Goal: Information Seeking & Learning: Learn about a topic

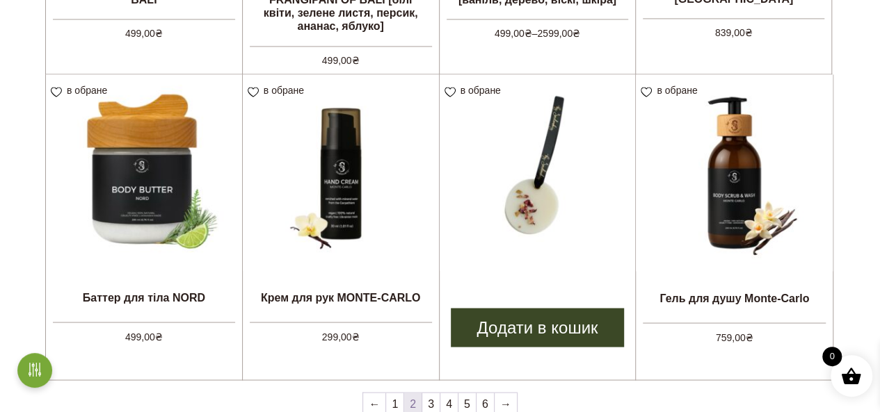
scroll to position [1322, 0]
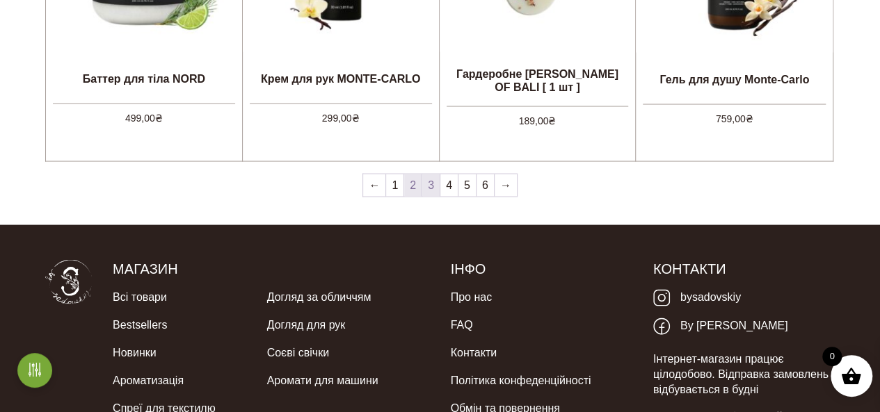
click at [432, 187] on link "3" at bounding box center [430, 186] width 17 height 22
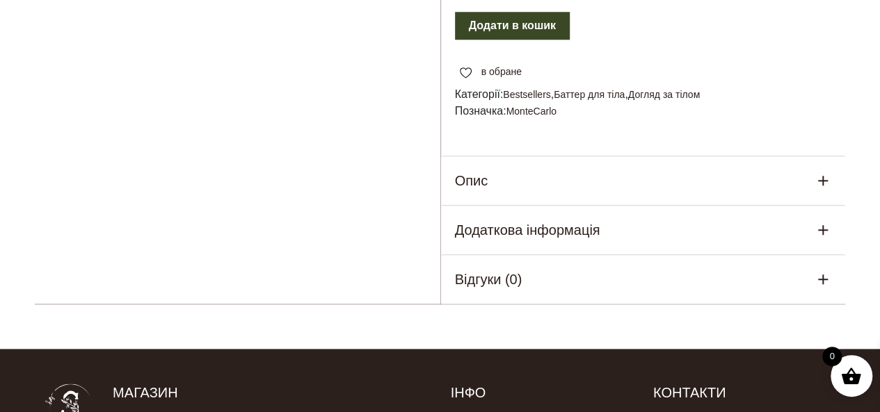
scroll to position [696, 0]
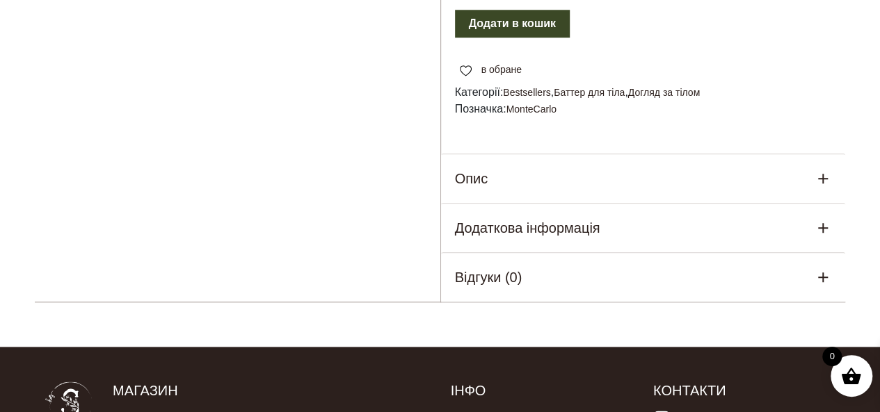
click at [635, 183] on div "Опис" at bounding box center [643, 178] width 405 height 49
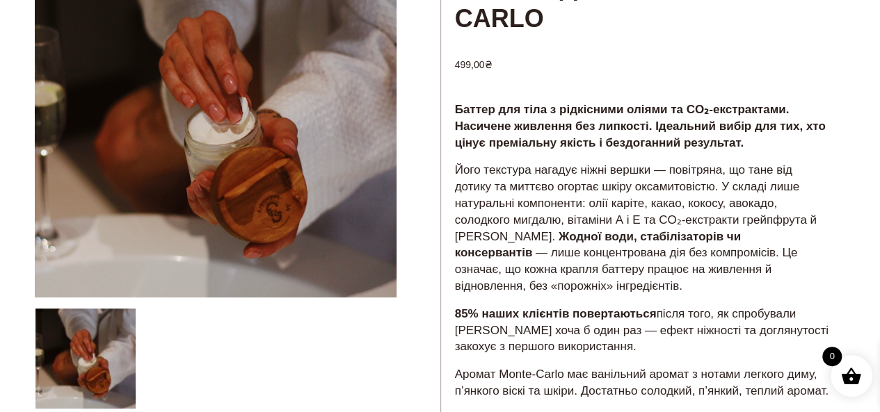
scroll to position [209, 0]
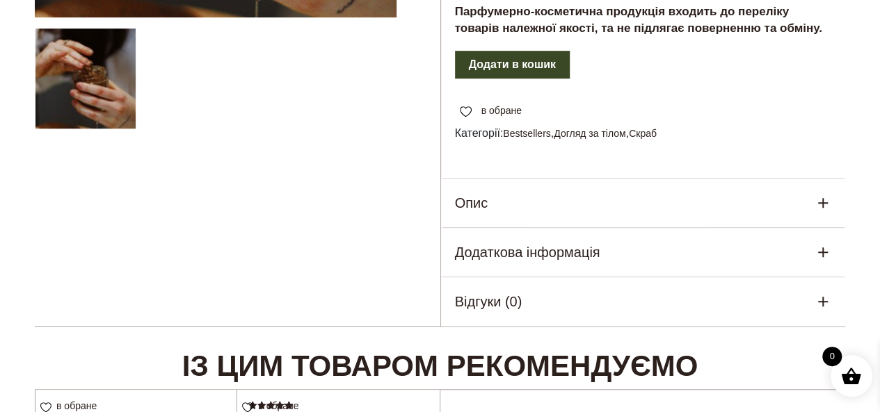
scroll to position [487, 0]
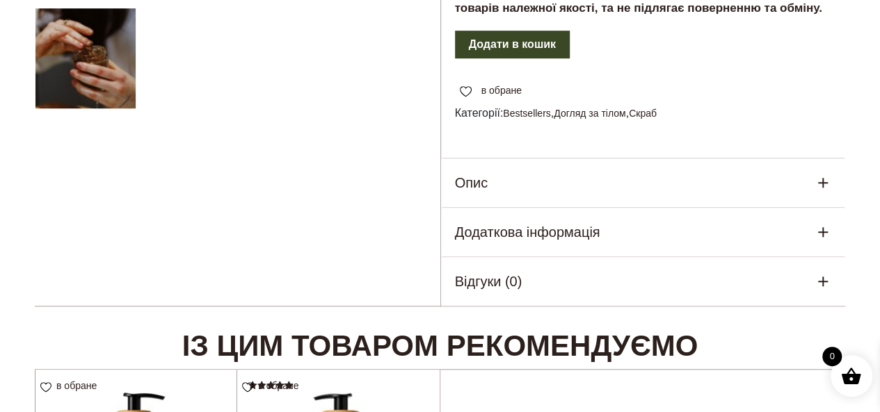
click at [517, 181] on div "Опис" at bounding box center [643, 183] width 405 height 49
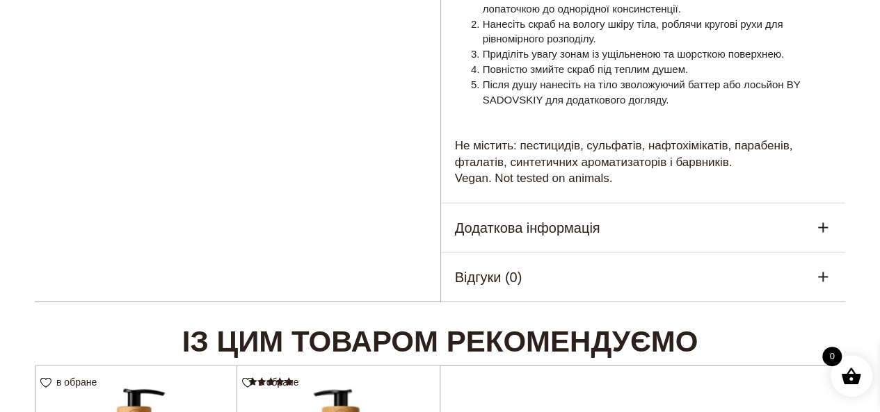
scroll to position [1391, 0]
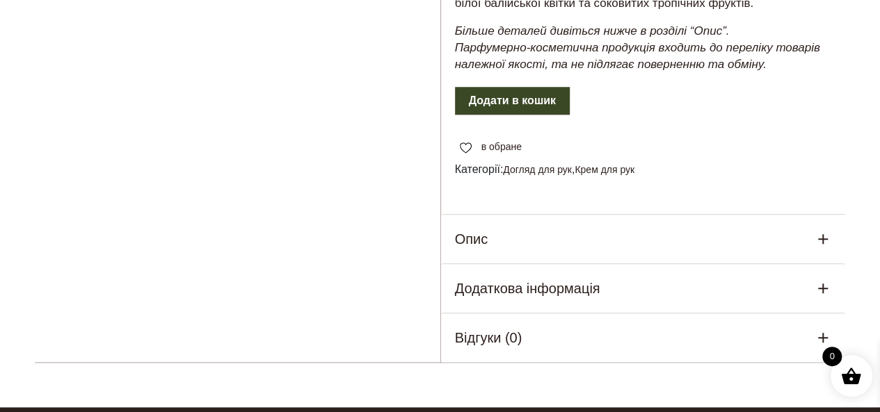
scroll to position [696, 0]
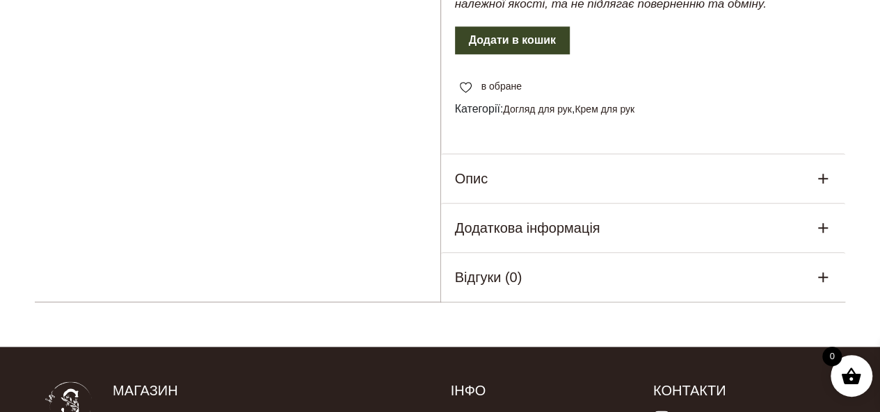
click at [613, 182] on div "Опис" at bounding box center [643, 178] width 405 height 49
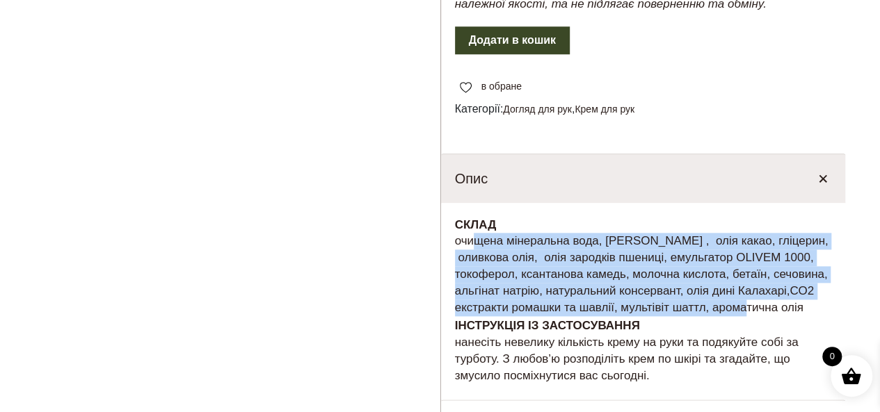
drag, startPoint x: 467, startPoint y: 258, endPoint x: 754, endPoint y: 328, distance: 295.6
click at [751, 316] on p "СКЛАД очищена мінеральна вода, олія каріте , олія какао, гліцерин, оливкова олі…" at bounding box center [643, 266] width 377 height 99
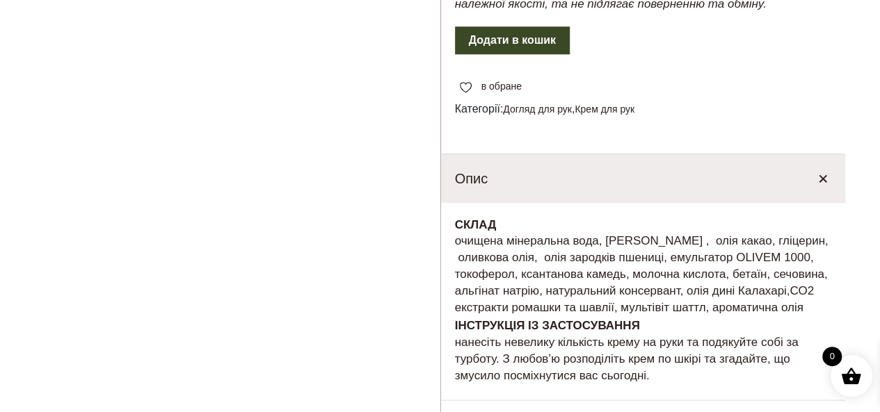
click at [787, 316] on p "СКЛАД очищена мінеральна вода, олія каріте , олія какао, гліцерин, оливкова олі…" at bounding box center [643, 266] width 377 height 99
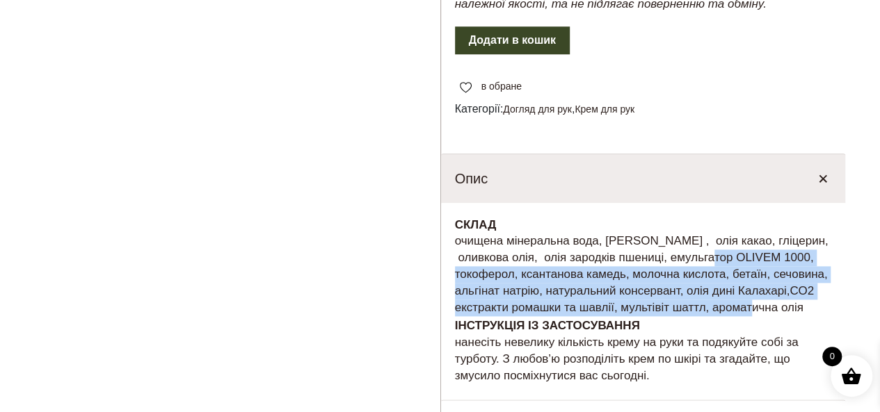
drag, startPoint x: 721, startPoint y: 273, endPoint x: 757, endPoint y: 332, distance: 68.7
click at [757, 316] on p "СКЛАД очищена мінеральна вода, олія каріте , олія какао, гліцерин, оливкова олі…" at bounding box center [643, 266] width 377 height 99
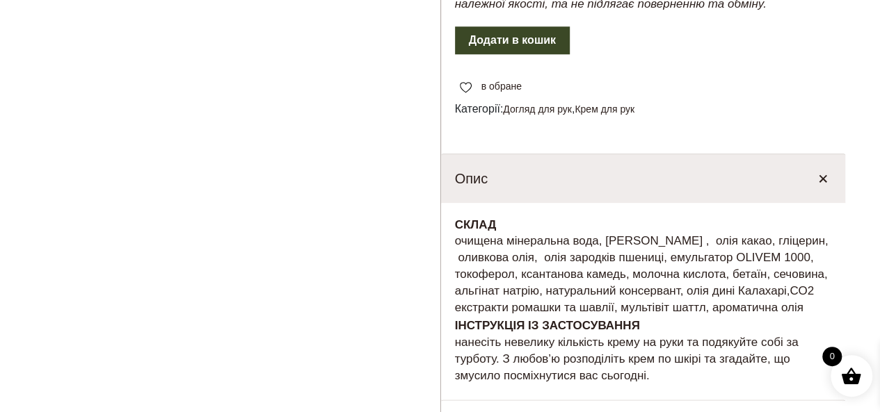
click at [782, 316] on p "СКЛАД очищена мінеральна вода, олія каріте , олія какао, гліцерин, оливкова олі…" at bounding box center [643, 266] width 377 height 99
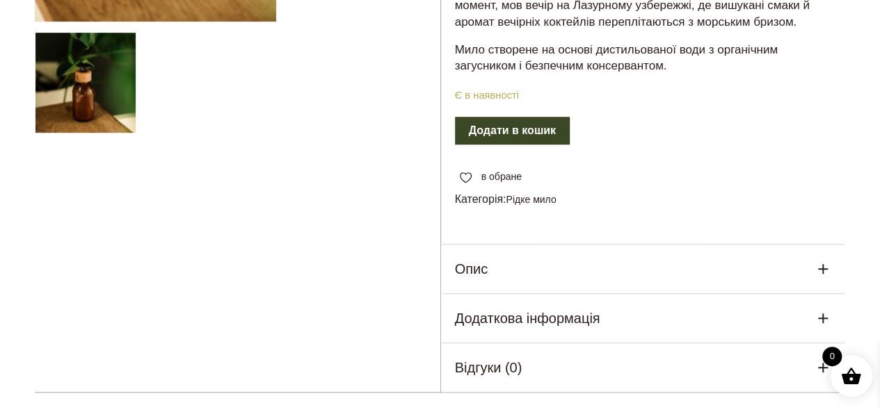
scroll to position [696, 0]
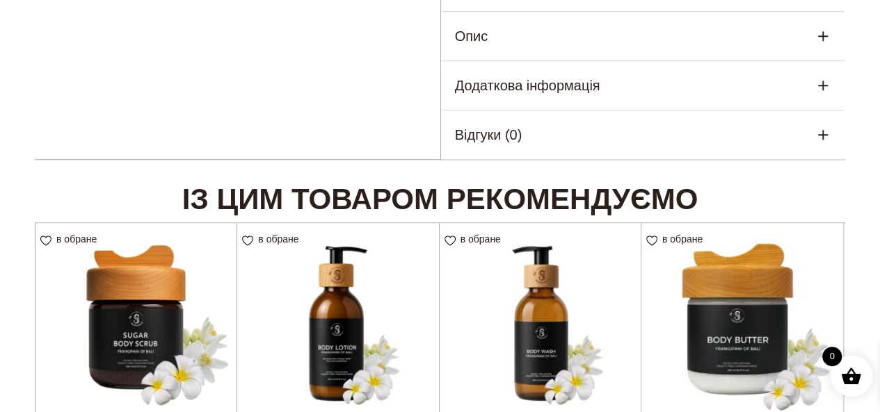
click at [508, 35] on div "Опис" at bounding box center [643, 36] width 405 height 49
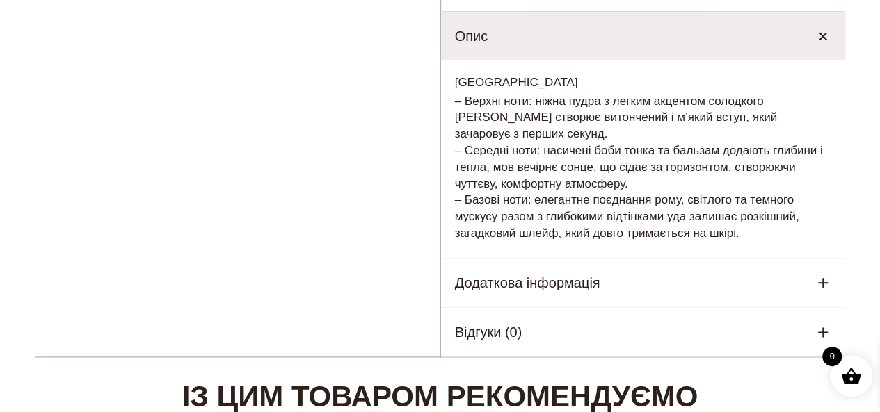
click at [522, 287] on h5 "Додаткова інформація" at bounding box center [527, 283] width 145 height 21
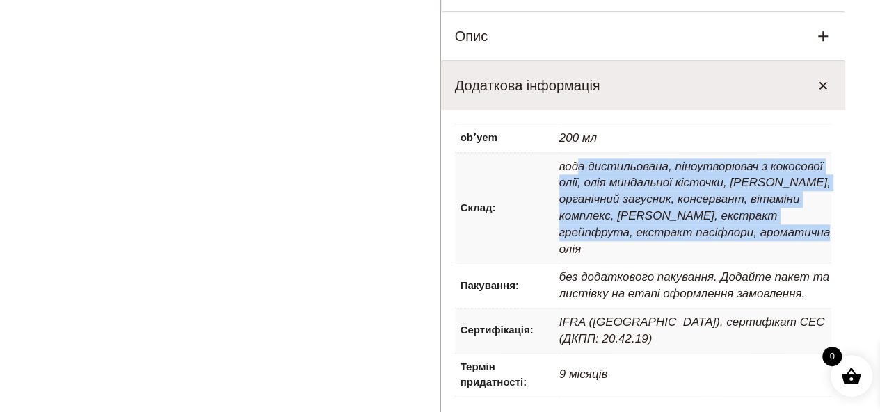
drag, startPoint x: 575, startPoint y: 167, endPoint x: 788, endPoint y: 233, distance: 223.5
click at [788, 233] on p "вода дистильована, піноутворювач з кокосової олії, олія миндальної кісточки, [P…" at bounding box center [695, 208] width 273 height 111
click at [689, 197] on p "вода дистильована, піноутворювач з кокосової олії, олія миндальної кісточки, [P…" at bounding box center [695, 208] width 273 height 111
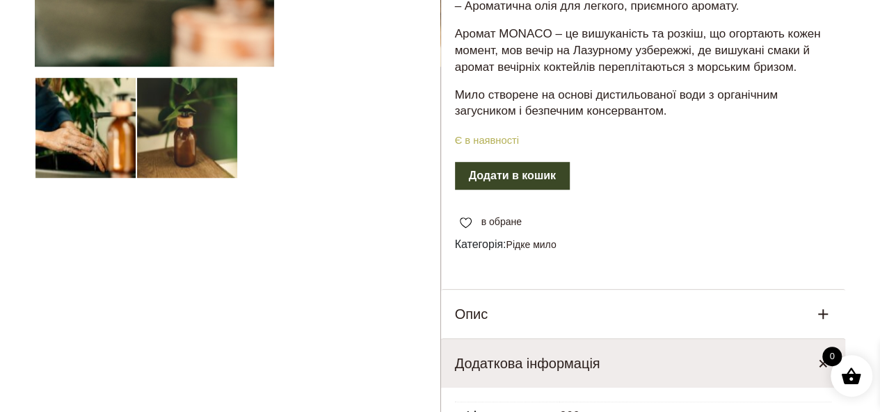
scroll to position [626, 0]
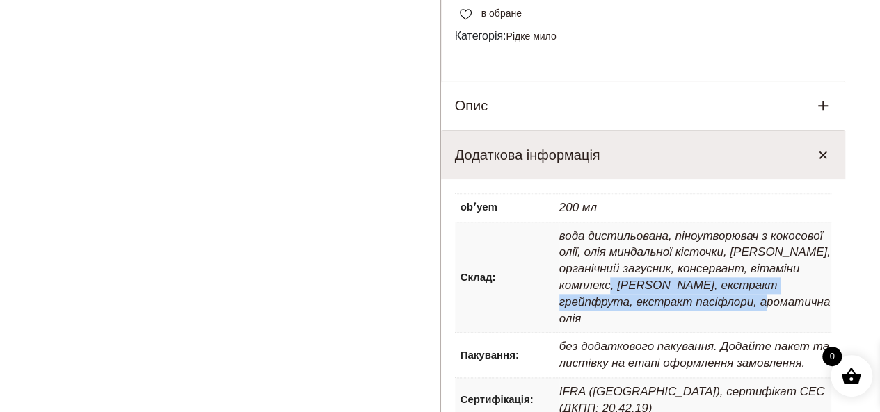
drag, startPoint x: 623, startPoint y: 291, endPoint x: 723, endPoint y: 304, distance: 101.0
click at [723, 304] on p "вода дистильована, піноутворювач з кокосової олії, олія миндальної кісточки, [P…" at bounding box center [695, 278] width 273 height 111
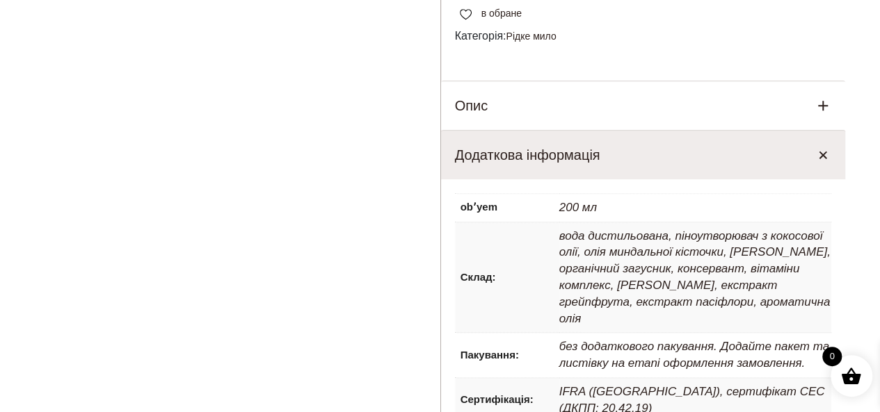
click at [686, 266] on p "вода дистильована, піноутворювач з кокосової олії, олія миндальної кісточки, [P…" at bounding box center [695, 278] width 273 height 111
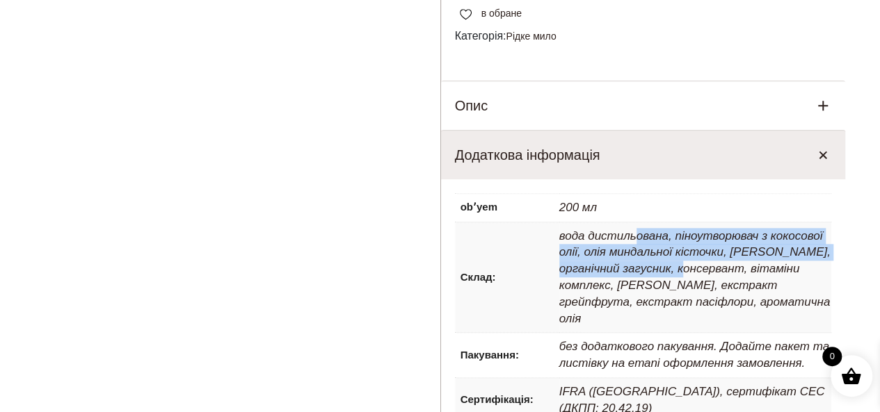
drag, startPoint x: 636, startPoint y: 237, endPoint x: 703, endPoint y: 272, distance: 75.3
click at [703, 270] on p "вода дистильована, піноутворювач з кокосової олії, олія миндальної кісточки, ол…" at bounding box center [695, 278] width 273 height 111
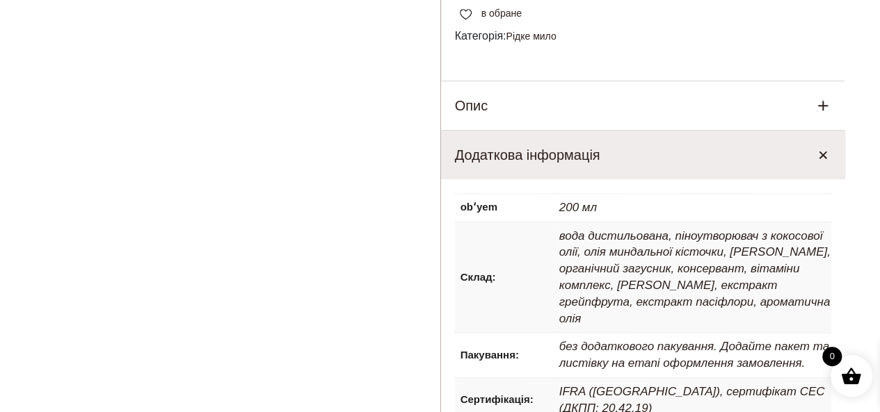
click at [716, 288] on p "вода дистильована, піноутворювач з кокосової олії, олія миндальної кісточки, ол…" at bounding box center [695, 278] width 273 height 111
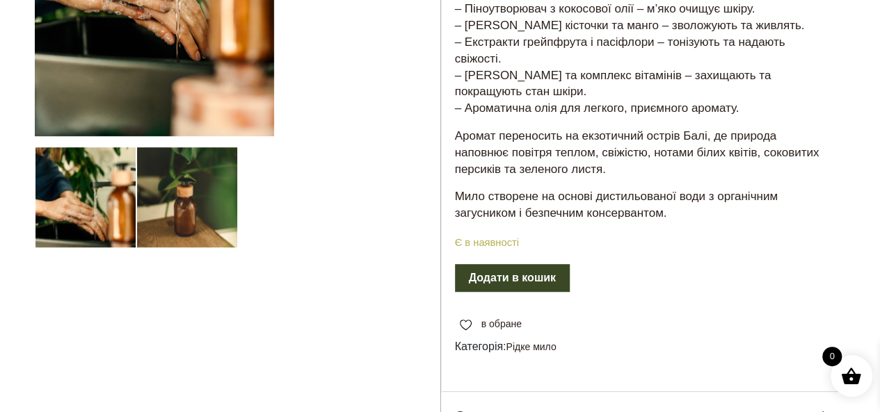
scroll to position [696, 0]
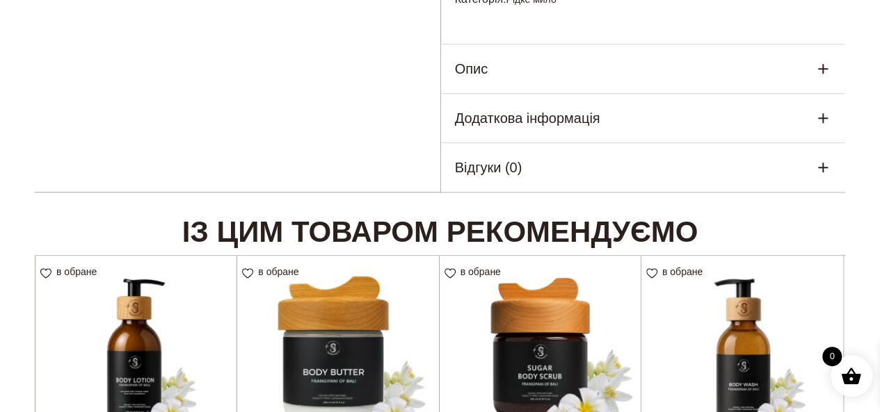
click at [559, 67] on div "Опис" at bounding box center [643, 69] width 405 height 49
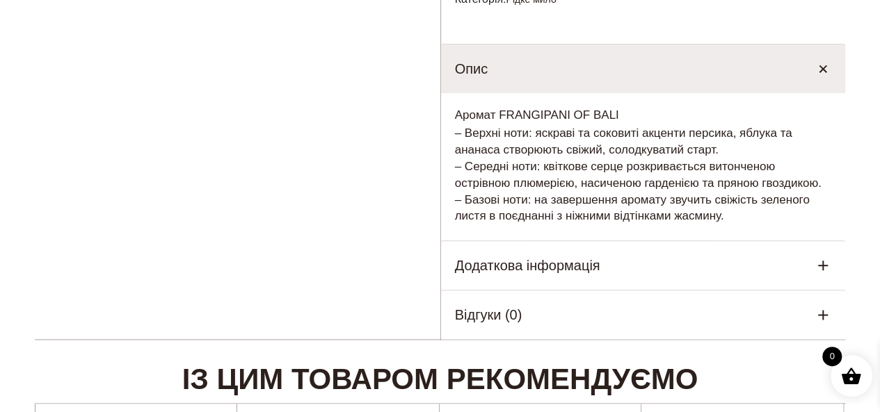
click at [494, 275] on h5 "Додаткова інформація" at bounding box center [527, 265] width 145 height 21
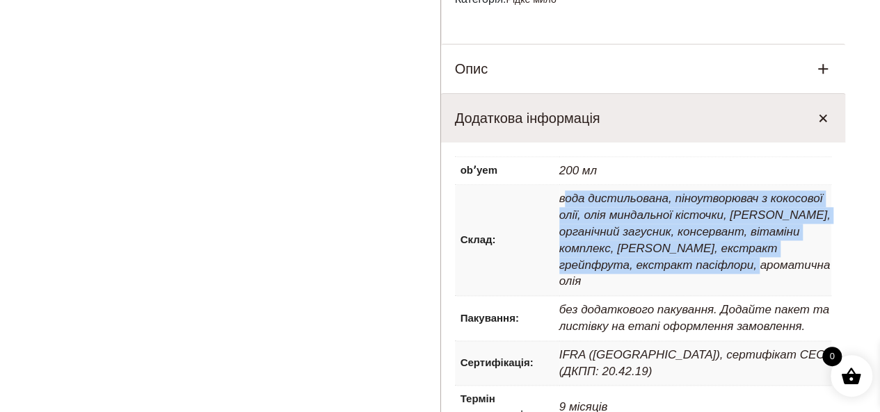
drag, startPoint x: 568, startPoint y: 202, endPoint x: 714, endPoint y: 269, distance: 161.5
click at [714, 269] on p "вода дистильована, піноутворювач з кокосової олії, олія миндальної кісточки, ол…" at bounding box center [695, 240] width 273 height 111
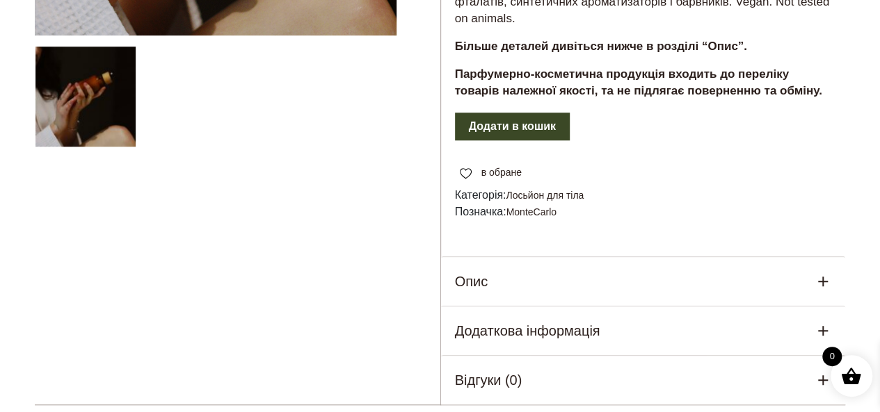
scroll to position [626, 0]
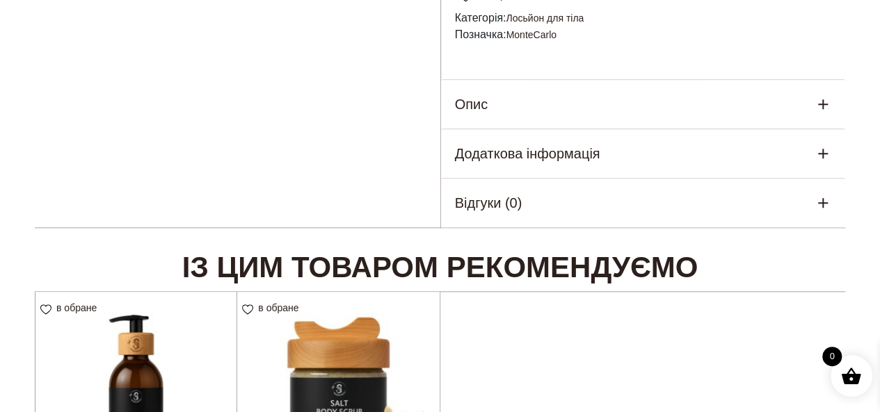
click at [525, 116] on div "Опис" at bounding box center [643, 104] width 405 height 49
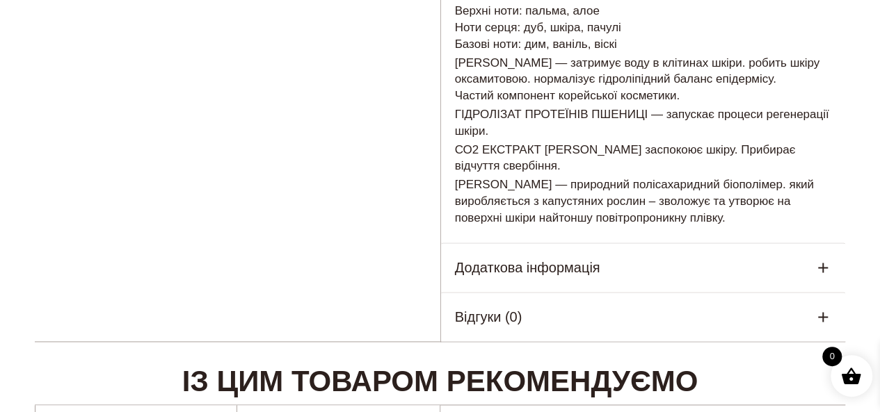
scroll to position [904, 0]
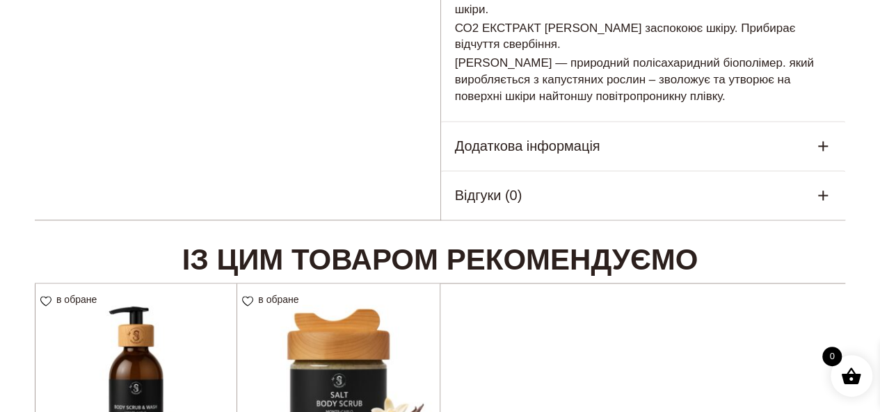
click at [515, 150] on h5 "Додаткова інформація" at bounding box center [527, 146] width 145 height 21
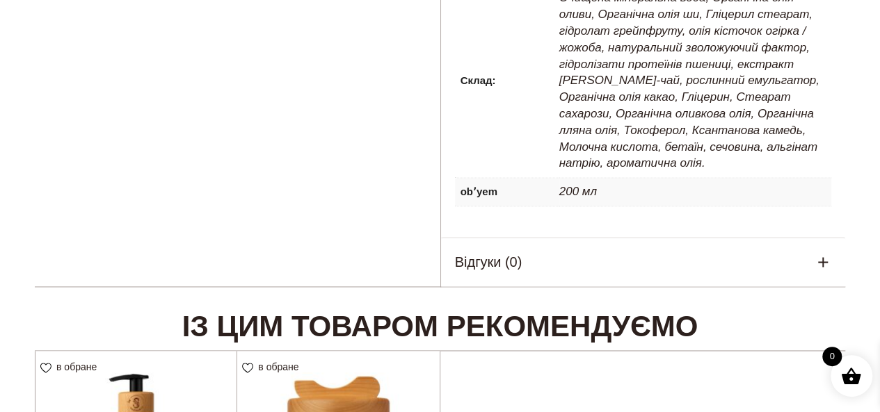
scroll to position [765, 0]
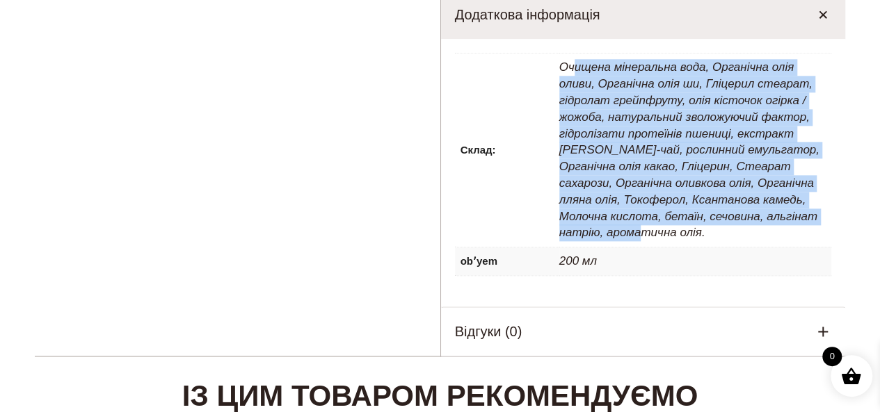
drag, startPoint x: 574, startPoint y: 70, endPoint x: 808, endPoint y: 217, distance: 276.3
click at [808, 217] on p "Очищена мінеральна вода, Органічна олія оливи, Органічна олія ши, Гліцерил стеа…" at bounding box center [695, 150] width 273 height 193
click at [733, 200] on p "Очищена мінеральна вода, Органічна олія оливи, Органічна олія ши, Гліцерил стеа…" at bounding box center [695, 150] width 273 height 193
drag, startPoint x: 634, startPoint y: 70, endPoint x: 717, endPoint y: 136, distance: 105.5
click at [765, 210] on p "Очищена мінеральна вода, Органічна олія оливи, Органічна олія ши, Гліцерил стеа…" at bounding box center [695, 150] width 273 height 193
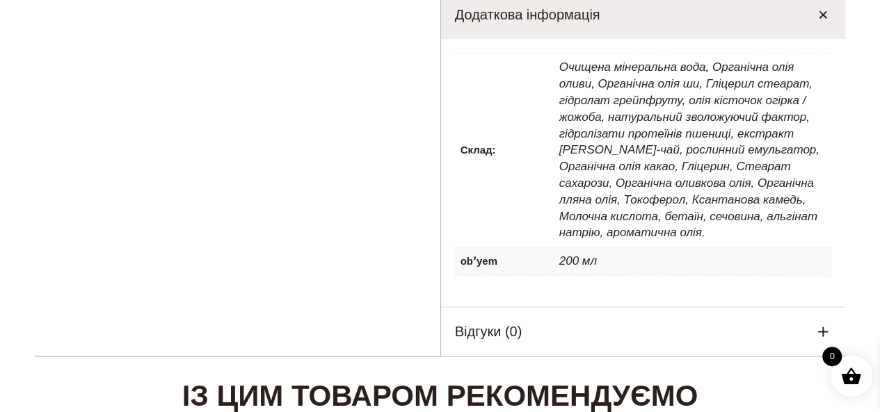
drag, startPoint x: 671, startPoint y: 51, endPoint x: 611, endPoint y: 68, distance: 63.0
click at [666, 52] on div "Склад: Очищена мінеральна вода, Органічна олія оливи, Органічна олія ши, Гліцер…" at bounding box center [643, 173] width 405 height 268
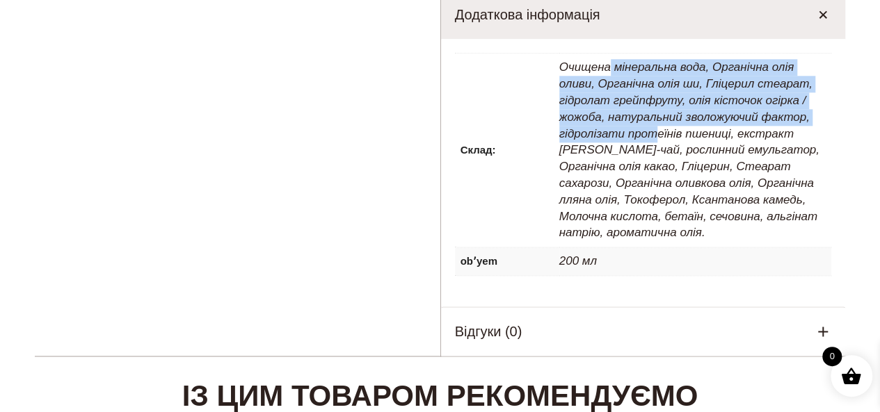
drag, startPoint x: 607, startPoint y: 69, endPoint x: 658, endPoint y: 144, distance: 91.1
click at [658, 143] on p "Очищена мінеральна вода, Органічна олія оливи, Органічна олія ши, Гліцерил стеа…" at bounding box center [695, 150] width 273 height 193
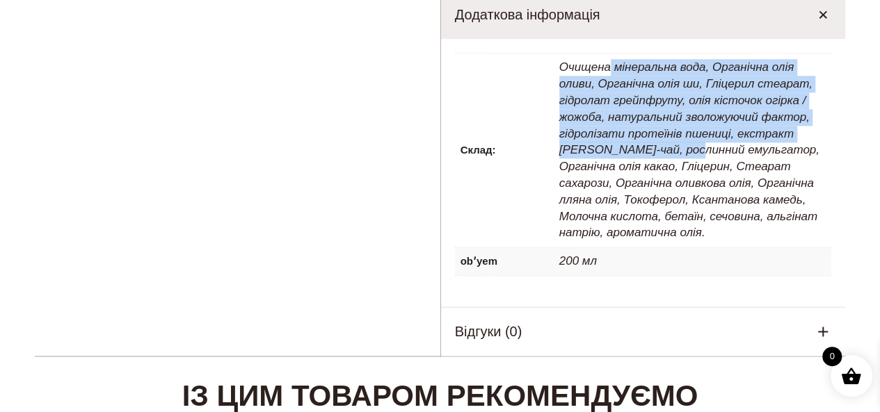
click at [664, 147] on p "Очищена мінеральна вода, Органічна олія оливи, Органічна олія ши, Гліцерил стеа…" at bounding box center [695, 150] width 273 height 193
click at [665, 127] on p "Очищена мінеральна вода, Органічна олія оливи, Органічна олія ши, Гліцерил стеа…" at bounding box center [695, 150] width 273 height 193
click at [652, 115] on p "Очищена мінеральна вода, Органічна олія оливи, Органічна олія ши, Гліцерил стеа…" at bounding box center [695, 150] width 273 height 193
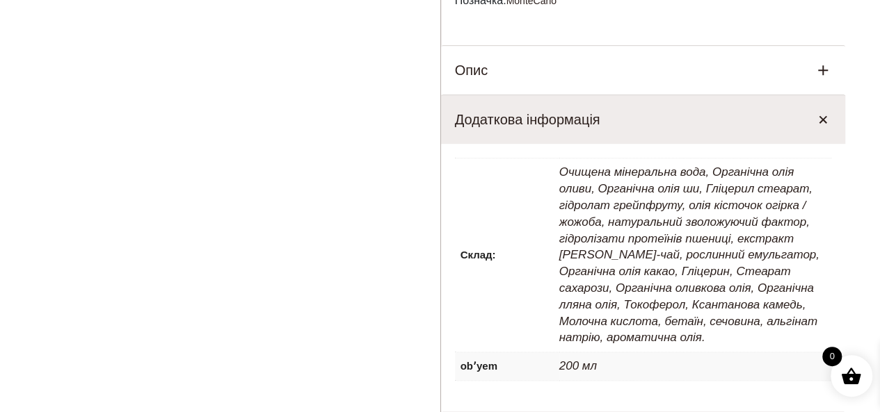
scroll to position [835, 0]
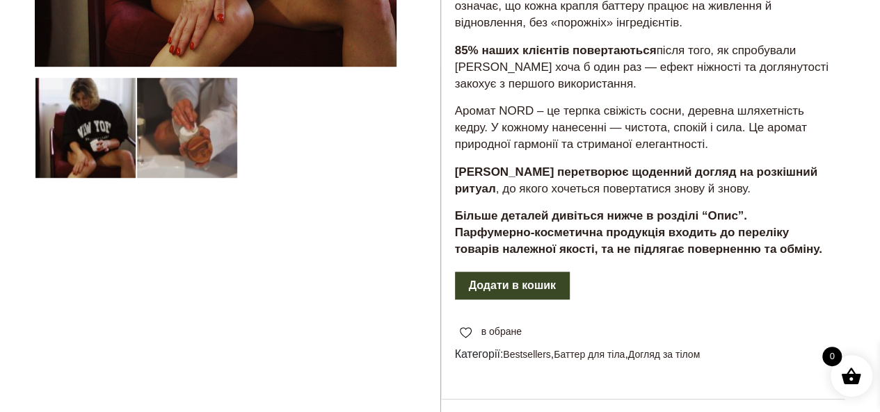
scroll to position [696, 0]
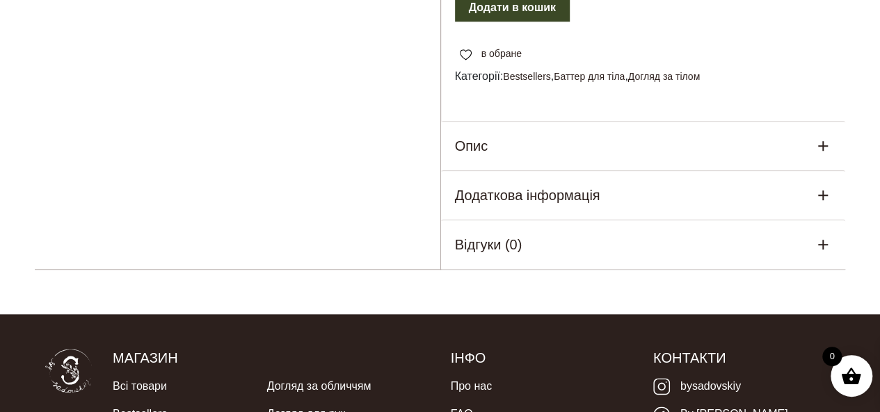
click at [511, 141] on div "Опис" at bounding box center [643, 146] width 405 height 49
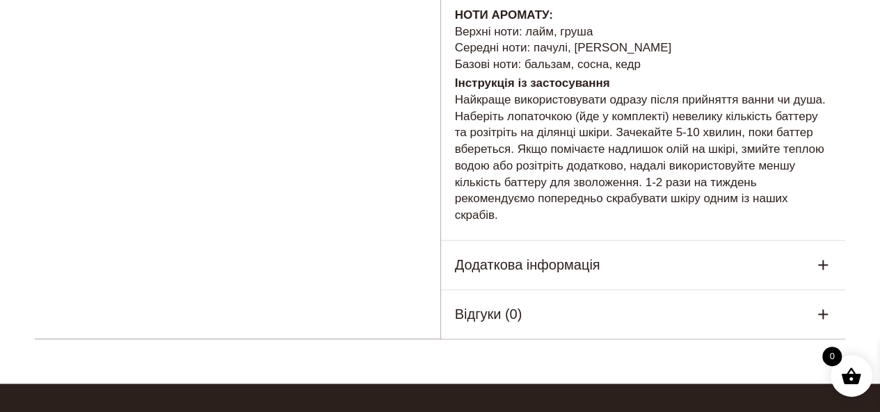
scroll to position [904, 0]
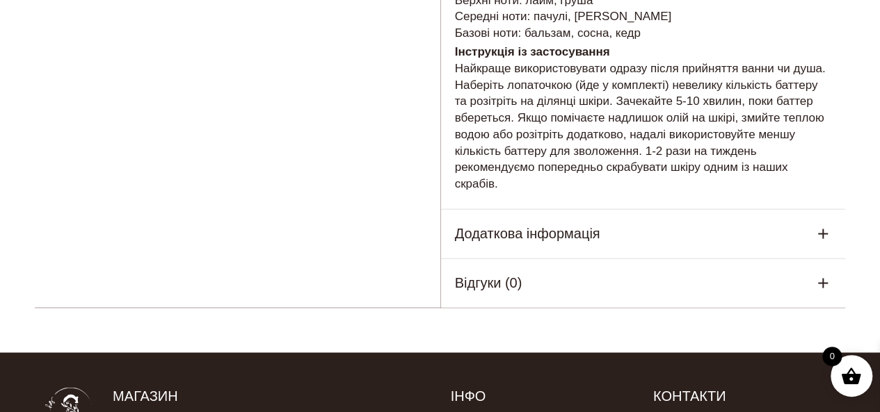
click at [497, 242] on h5 "Додаткова інформація" at bounding box center [527, 233] width 145 height 21
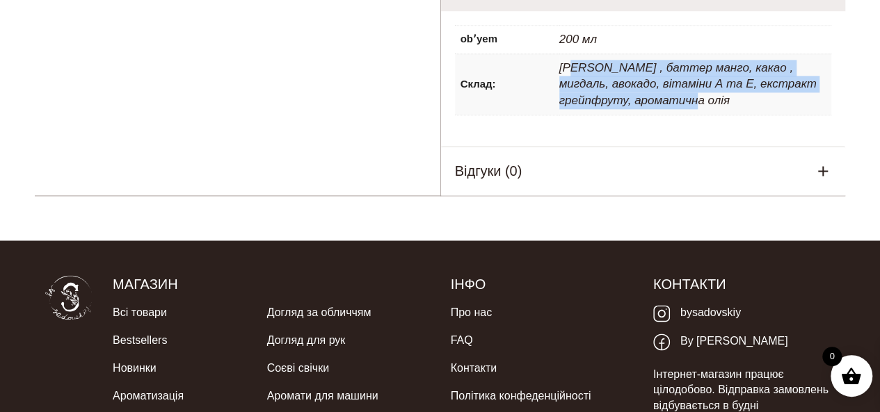
drag, startPoint x: 574, startPoint y: 65, endPoint x: 762, endPoint y: 106, distance: 192.9
click at [762, 106] on p "Олія ши , баттер манго, какао , мигдаль, авокадо, вітаміни А та Е, екстракт гре…" at bounding box center [695, 84] width 273 height 61
click at [765, 111] on p "Олія ши , баттер манго, какао , мигдаль, авокадо, вітаміни А та Е, екстракт гре…" at bounding box center [695, 84] width 273 height 61
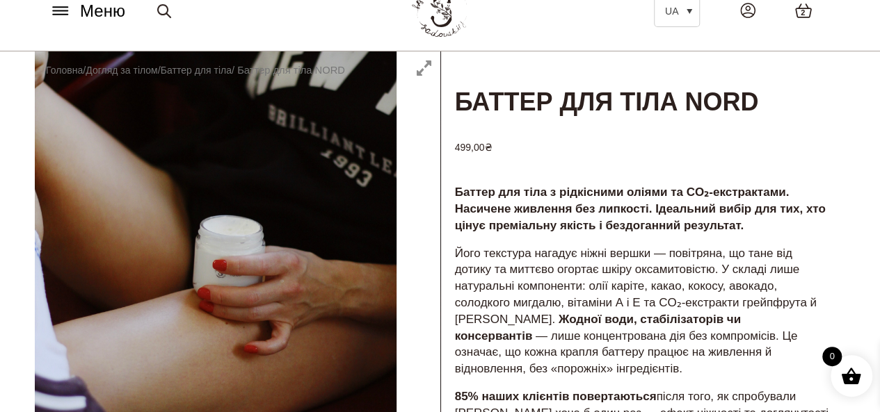
scroll to position [70, 0]
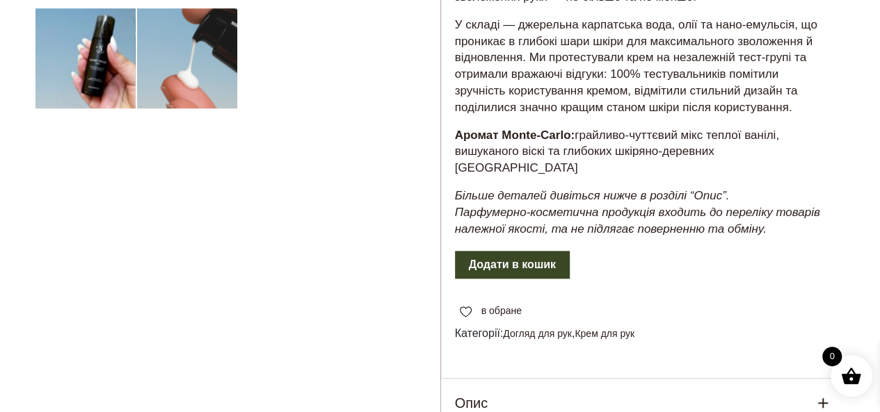
scroll to position [765, 0]
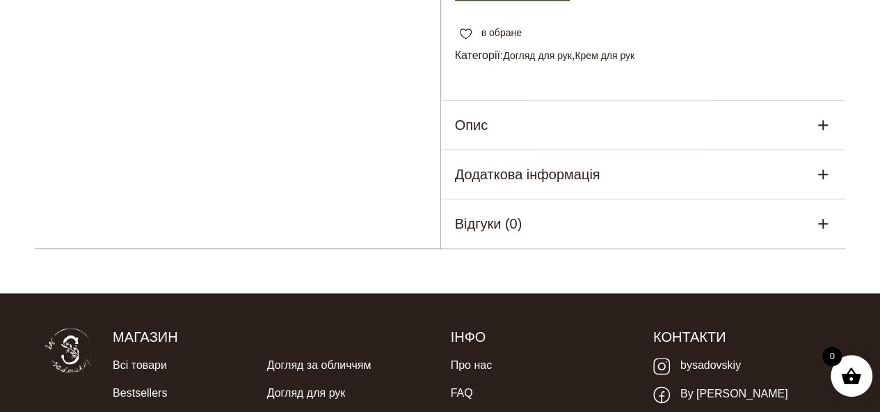
click at [513, 120] on div "Опис" at bounding box center [643, 125] width 405 height 49
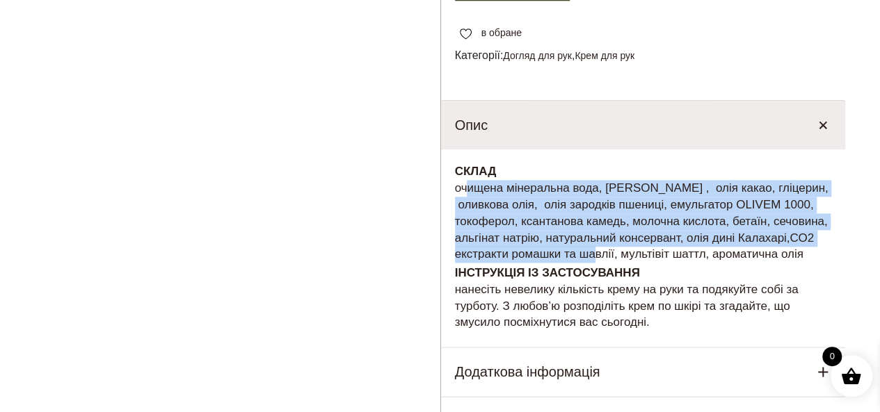
drag, startPoint x: 462, startPoint y: 195, endPoint x: 602, endPoint y: 251, distance: 150.5
click at [602, 251] on p "СКЛАД очищена мінеральна вода, олія каріте , олія какао, гліцерин, оливкова олі…" at bounding box center [643, 212] width 377 height 99
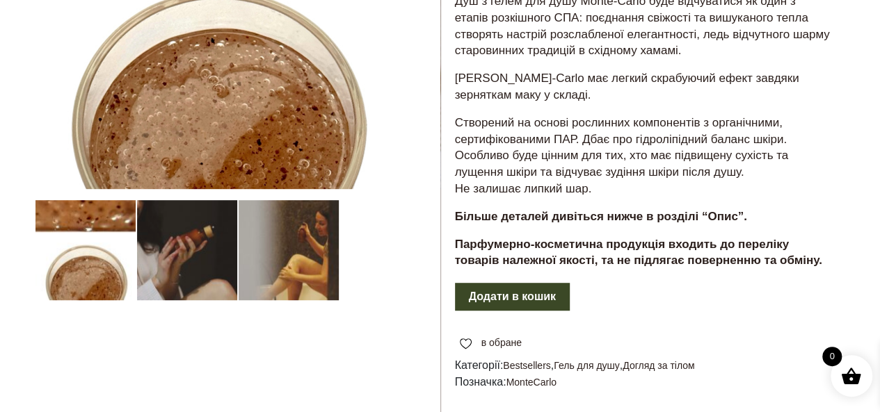
scroll to position [487, 0]
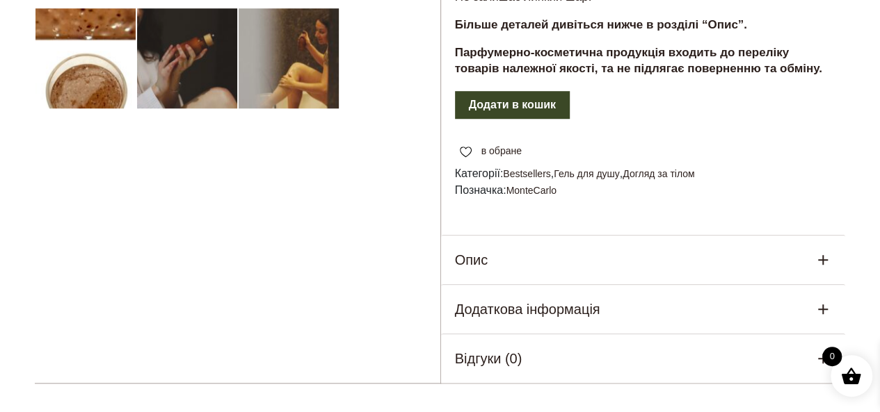
click at [635, 256] on div "Опис" at bounding box center [643, 260] width 405 height 49
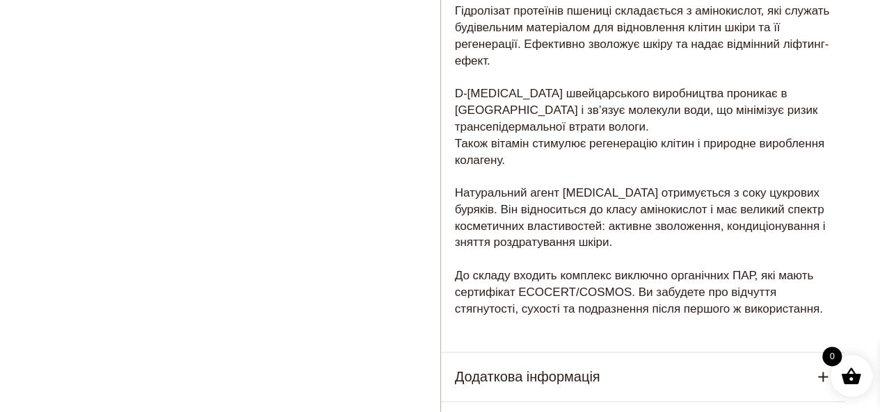
scroll to position [974, 0]
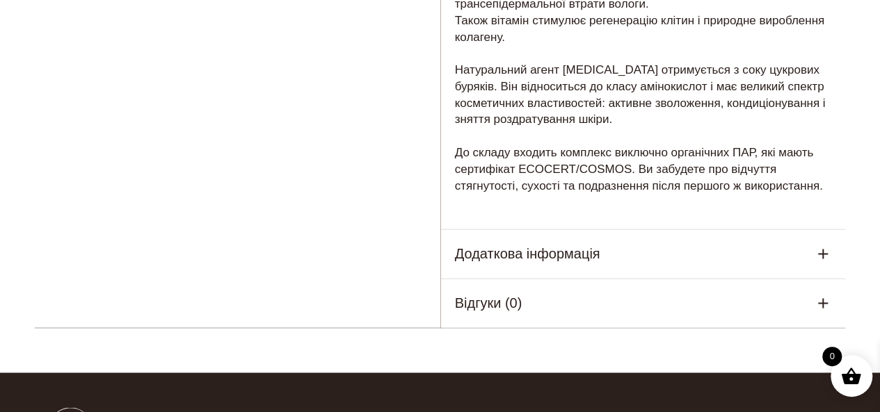
click at [604, 257] on div "Додаткова інформація" at bounding box center [643, 254] width 405 height 49
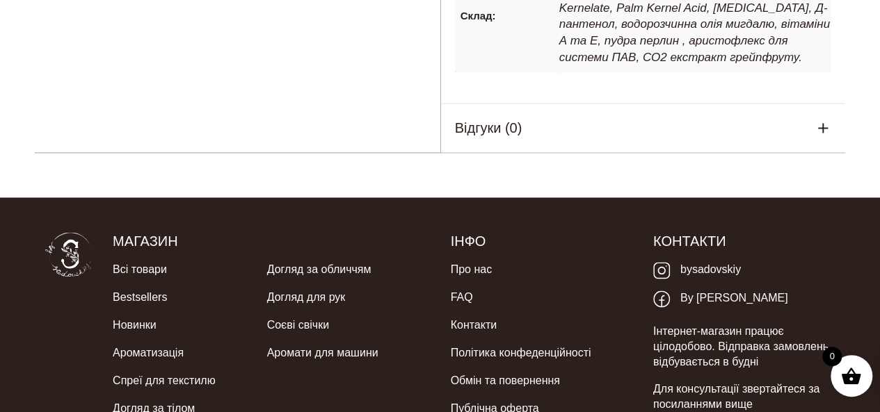
scroll to position [835, 0]
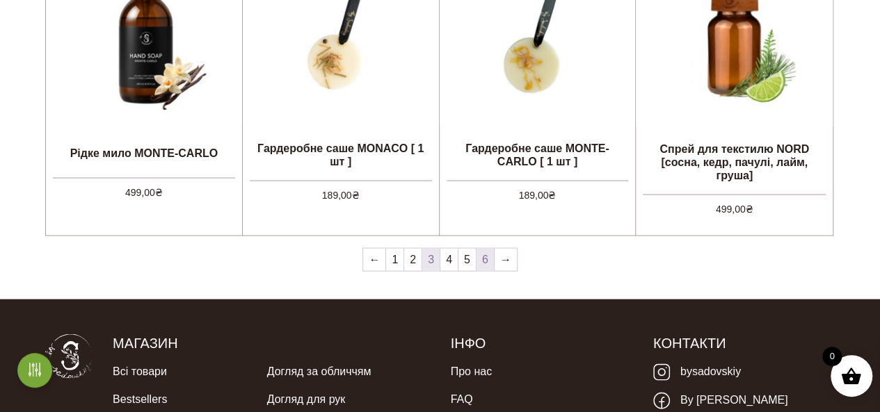
scroll to position [1252, 0]
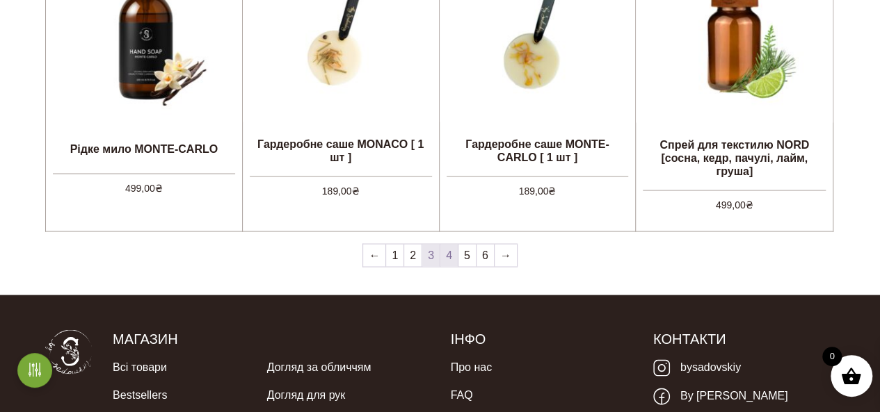
click at [448, 257] on link "4" at bounding box center [448, 255] width 17 height 22
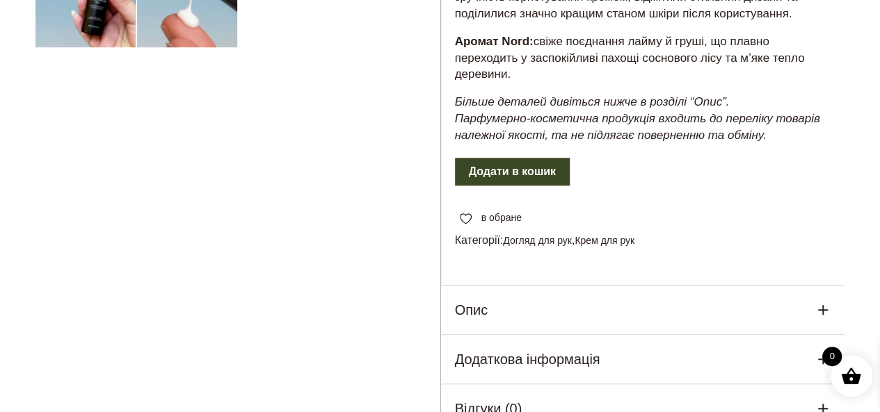
scroll to position [696, 0]
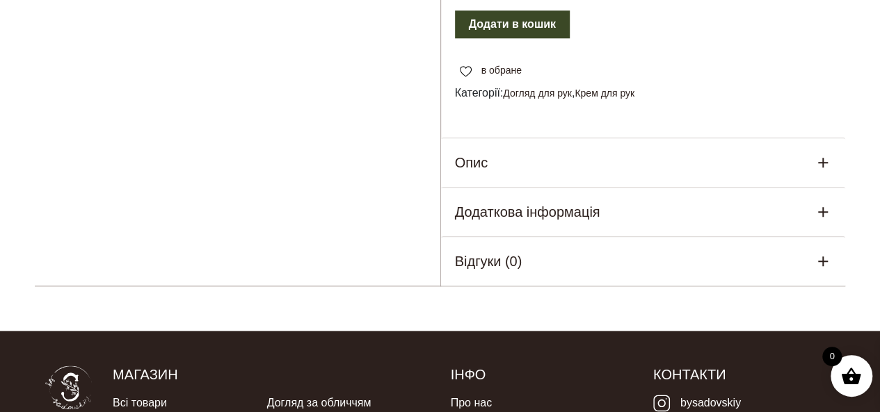
click at [579, 177] on div "Опис" at bounding box center [643, 162] width 405 height 49
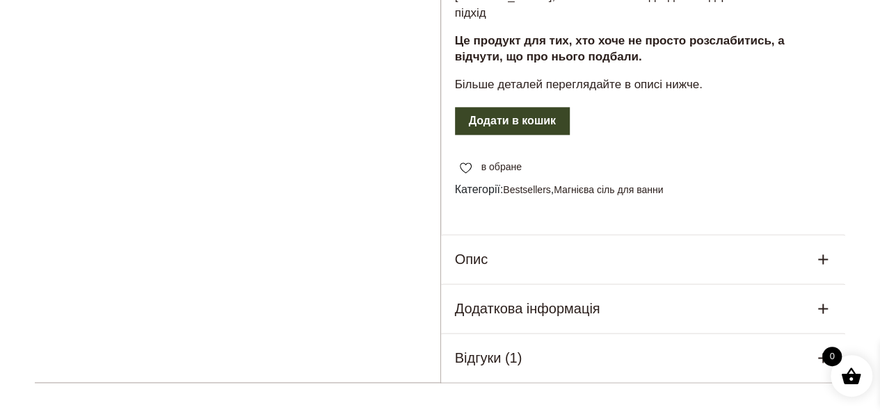
scroll to position [835, 0]
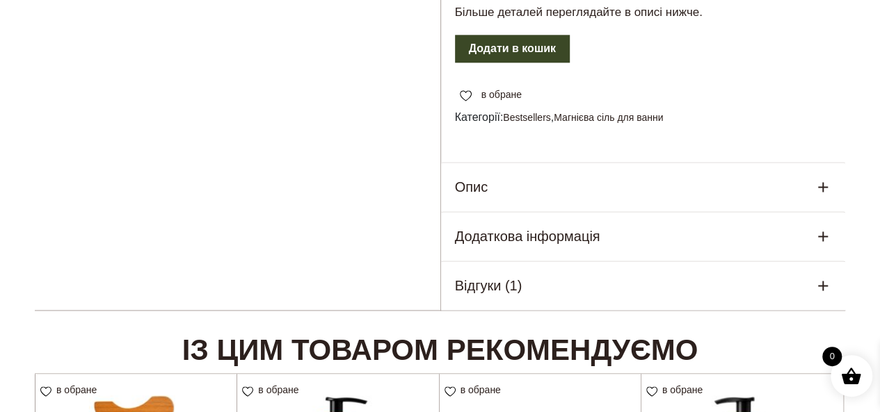
click at [538, 163] on div "Опис" at bounding box center [643, 187] width 405 height 49
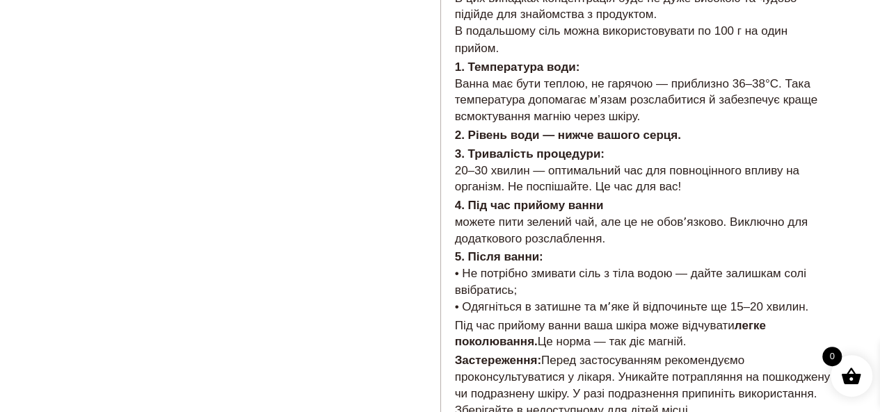
scroll to position [1391, 0]
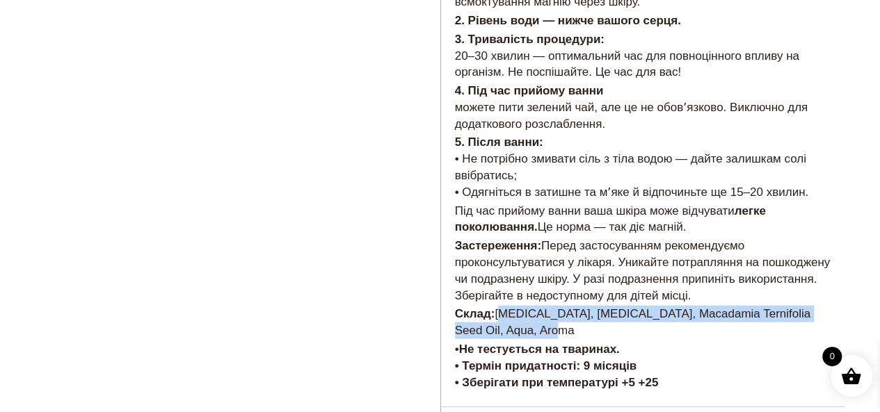
drag, startPoint x: 499, startPoint y: 283, endPoint x: 519, endPoint y: 304, distance: 28.5
click at [519, 306] on p "Склад: [MEDICAL_DATA], [MEDICAL_DATA], Macadamia Ternifolia Seed Oil, Aqua, Aro…" at bounding box center [643, 322] width 377 height 33
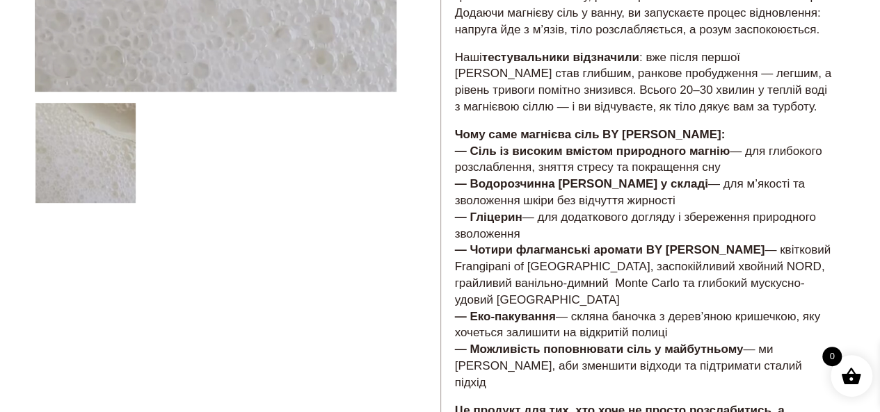
scroll to position [417, 0]
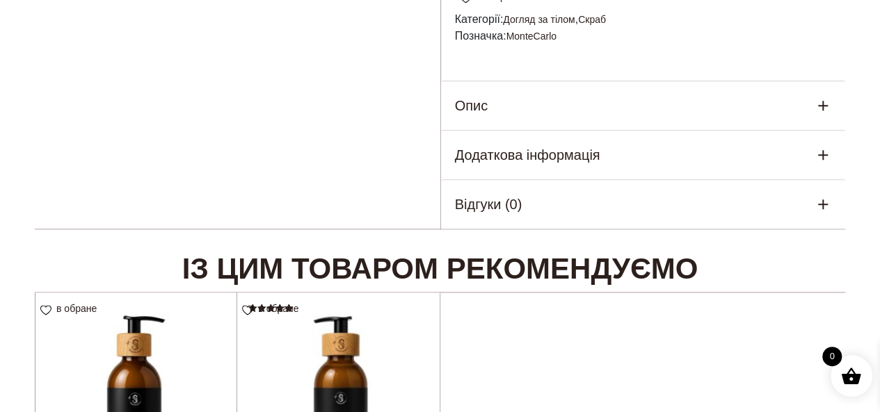
scroll to position [696, 0]
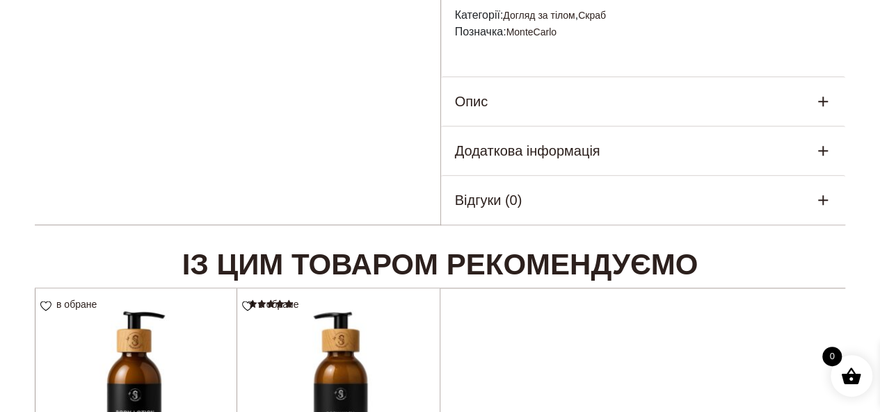
click at [581, 100] on div "Опис" at bounding box center [643, 101] width 405 height 49
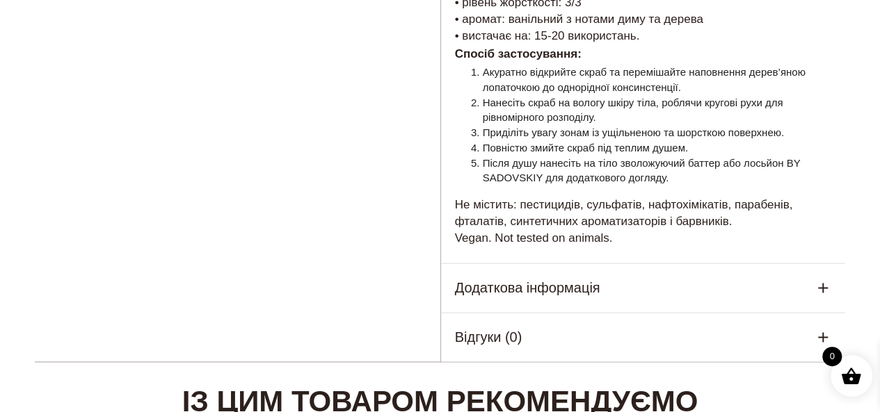
scroll to position [904, 0]
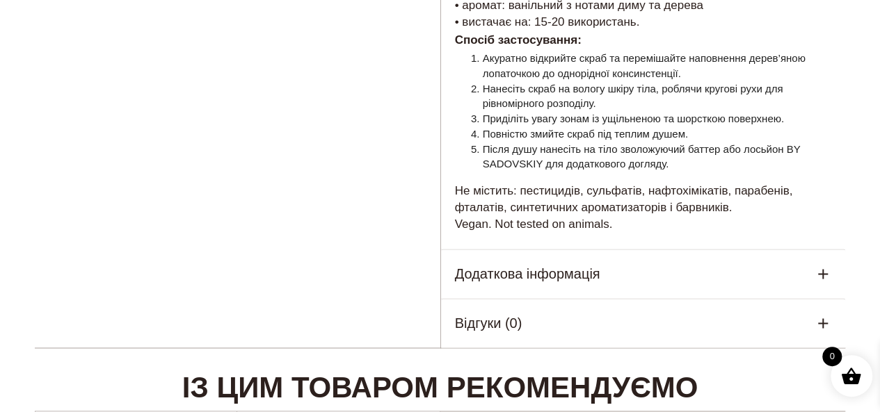
click at [520, 264] on h5 "Додаткова інформація" at bounding box center [527, 274] width 145 height 21
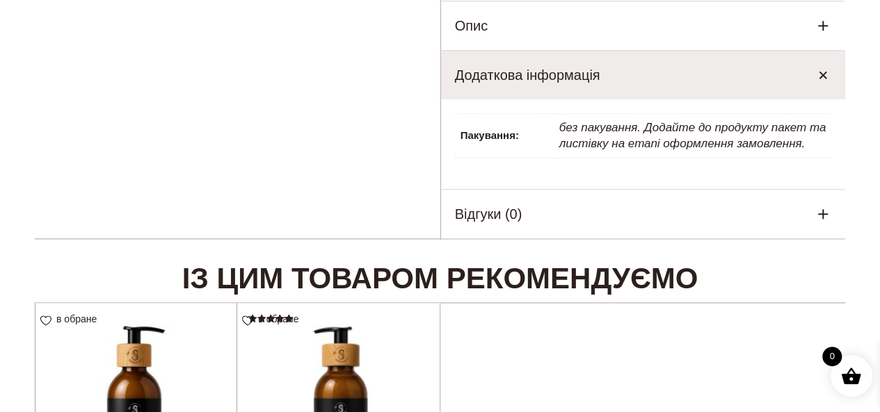
scroll to position [696, 0]
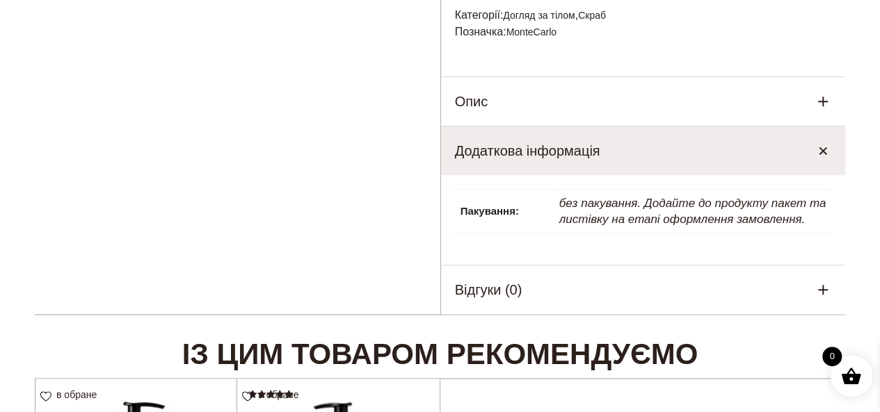
click at [576, 106] on div "Опис" at bounding box center [643, 101] width 405 height 49
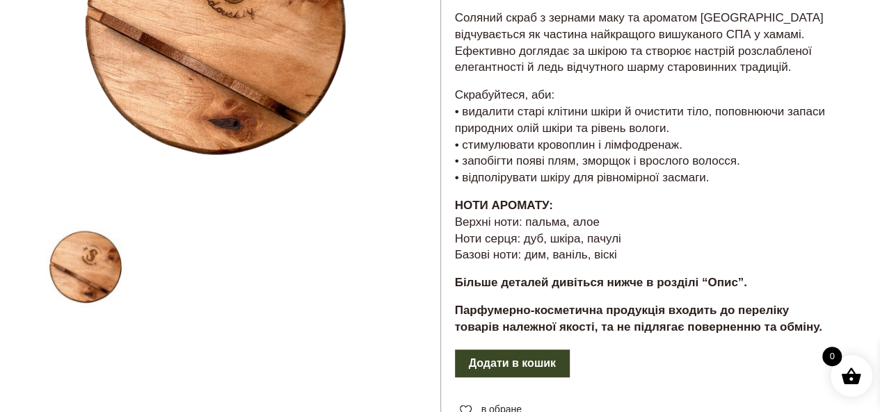
scroll to position [209, 0]
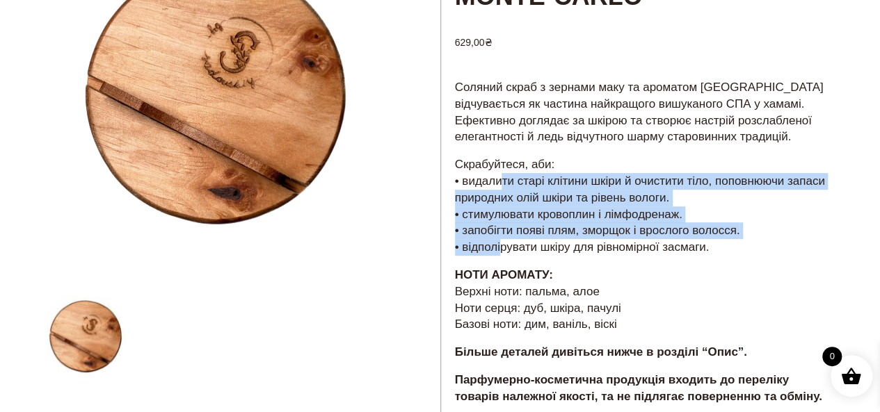
drag, startPoint x: 495, startPoint y: 182, endPoint x: 498, endPoint y: 252, distance: 70.3
click at [498, 252] on p "Скрабуйтеся, аби: • видалити старі клітини шкіри й очистити тіло, поповнюючи за…" at bounding box center [643, 206] width 377 height 99
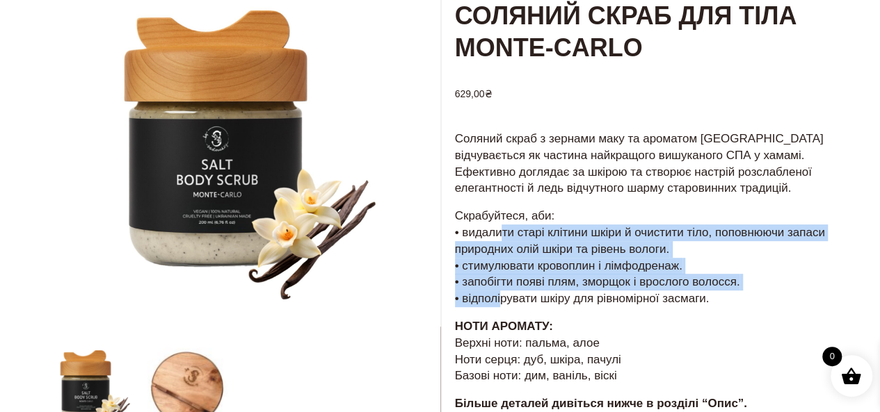
scroll to position [70, 0]
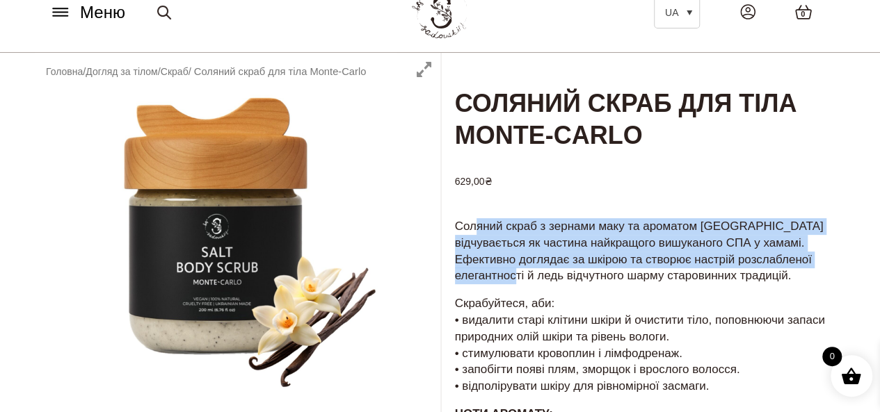
drag, startPoint x: 472, startPoint y: 228, endPoint x: 546, endPoint y: 285, distance: 93.2
click at [546, 284] on p "Соляний скраб з зернами маку та ароматом Monte-Carlo відчувається як частина на…" at bounding box center [643, 251] width 377 height 66
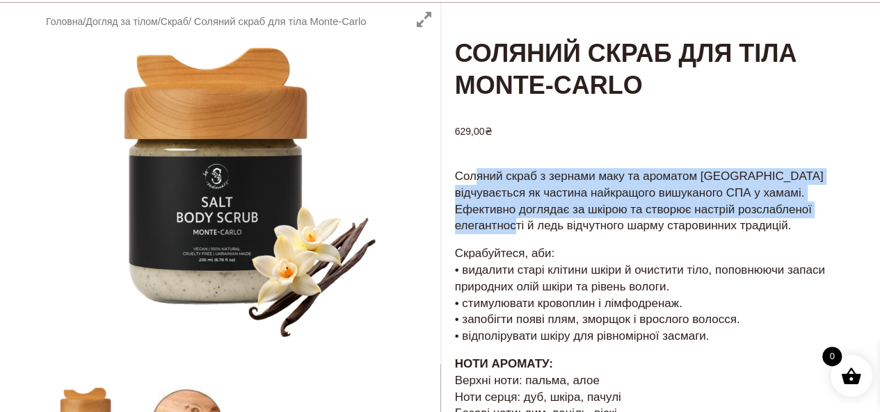
scroll to position [209, 0]
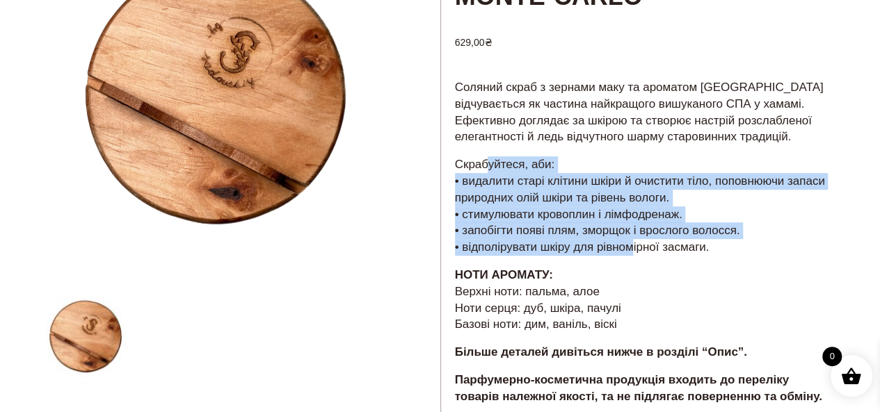
drag, startPoint x: 488, startPoint y: 170, endPoint x: 623, endPoint y: 255, distance: 159.4
click at [625, 254] on p "Скрабуйтеся, аби: • видалити старі клітини шкіри й очистити тіло, поповнюючи за…" at bounding box center [643, 206] width 377 height 99
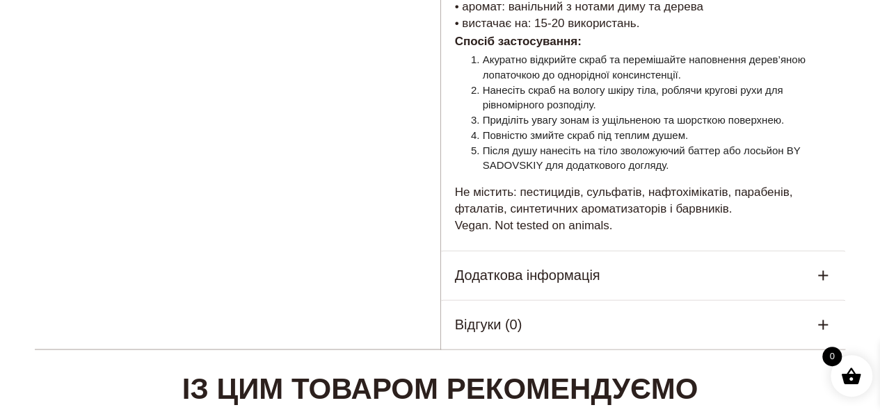
scroll to position [904, 0]
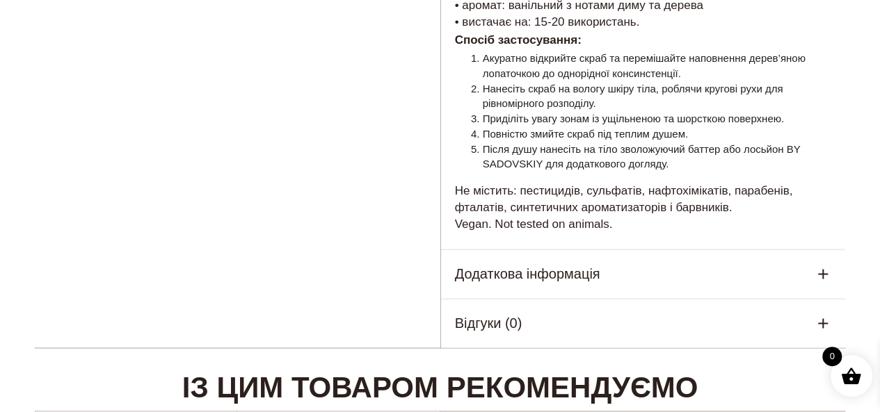
click at [540, 264] on h5 "Додаткова інформація" at bounding box center [527, 274] width 145 height 21
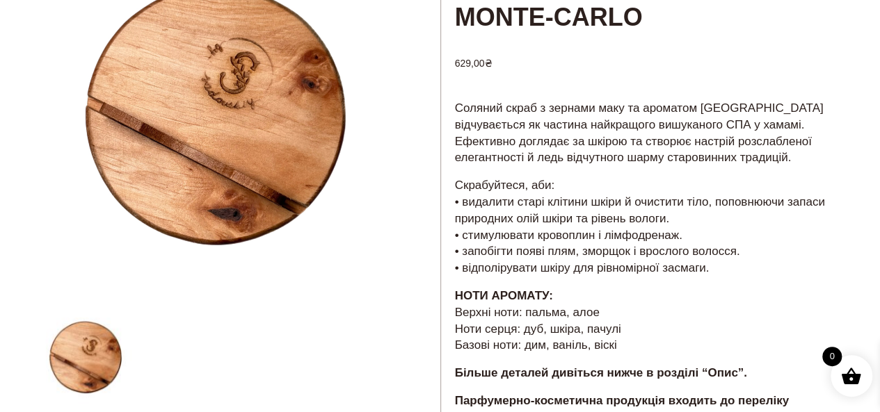
scroll to position [278, 0]
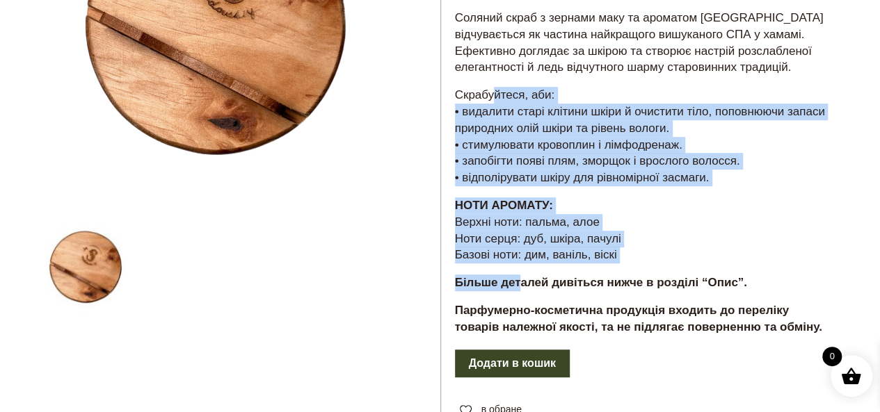
drag, startPoint x: 495, startPoint y: 94, endPoint x: 519, endPoint y: 269, distance: 176.9
click at [519, 269] on div "Соляний скраб з зернами маку та ароматом Monte-Carlo відчувається як частина на…" at bounding box center [643, 178] width 405 height 340
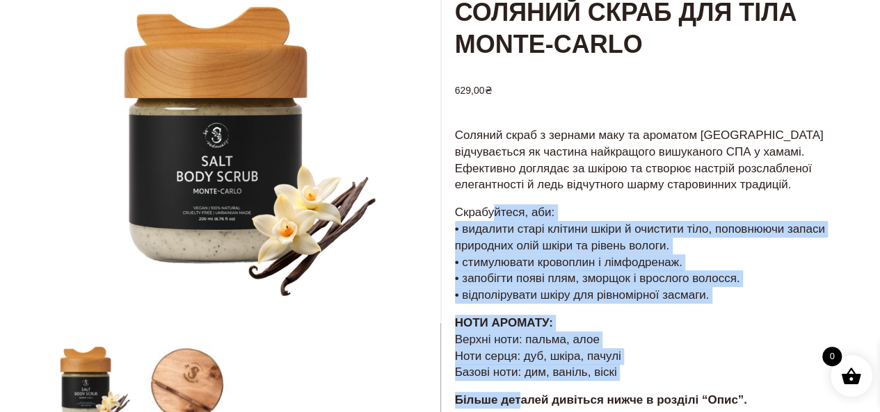
scroll to position [139, 0]
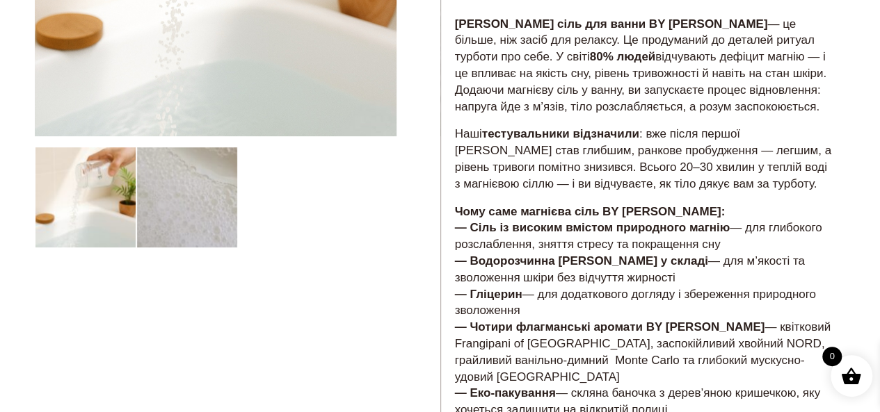
scroll to position [417, 0]
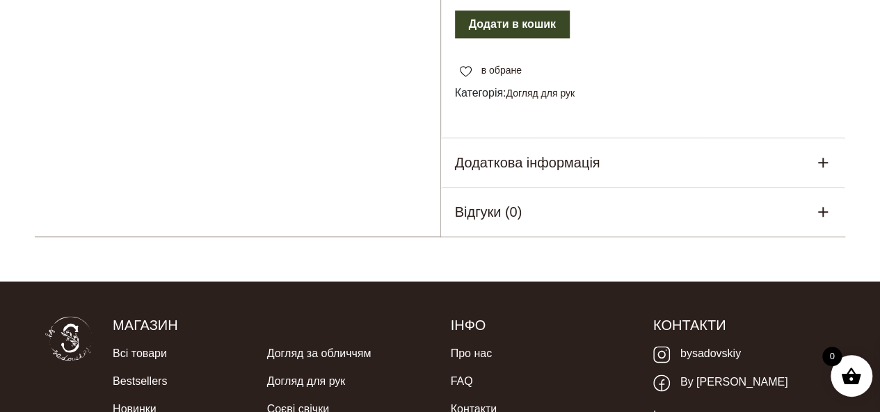
scroll to position [765, 0]
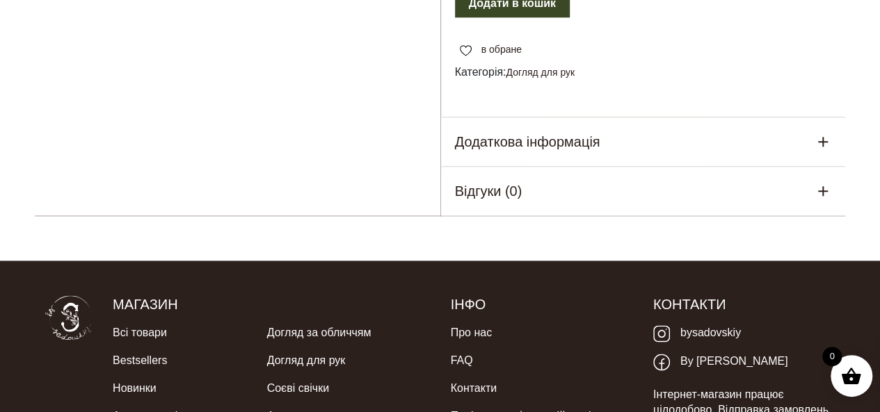
click at [605, 143] on div "Додаткова інформація" at bounding box center [643, 142] width 405 height 49
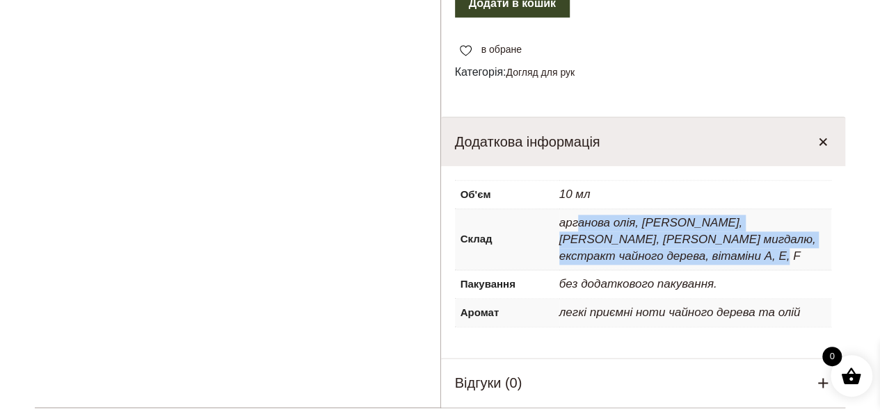
drag, startPoint x: 580, startPoint y: 223, endPoint x: 678, endPoint y: 254, distance: 102.9
click at [678, 254] on p "арганова олія, олія авокадо, олія жожоба, олія солодкого мигдалю, екстракт чайн…" at bounding box center [695, 239] width 273 height 61
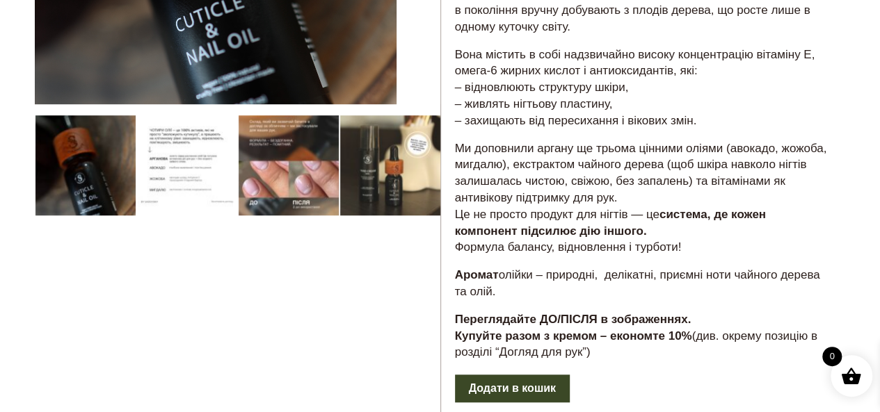
scroll to position [348, 0]
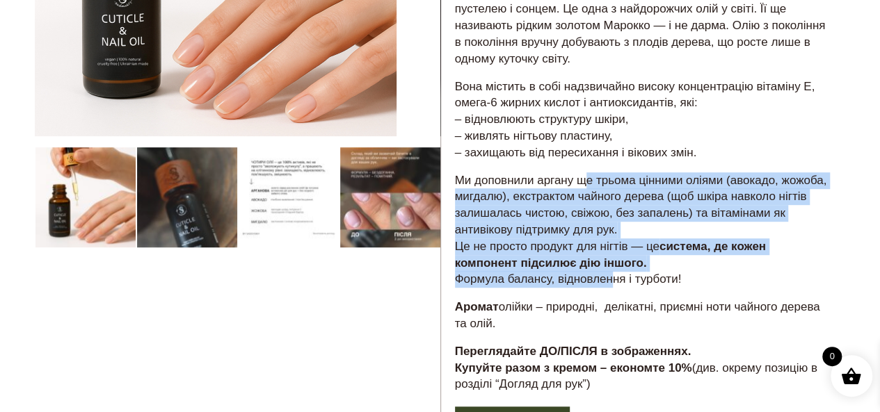
drag, startPoint x: 583, startPoint y: 177, endPoint x: 604, endPoint y: 289, distance: 114.0
click at [604, 289] on div "Новинка, з якою ви захочете показати руки світу – олія для кутикули та нігтів з…" at bounding box center [643, 172] width 405 height 467
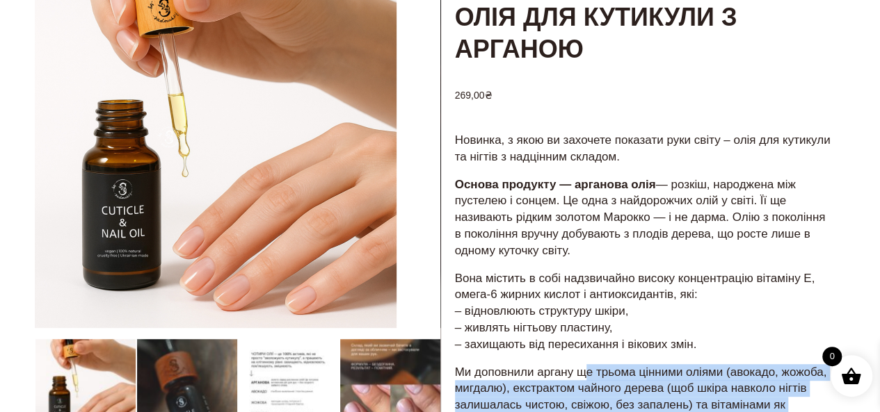
scroll to position [139, 0]
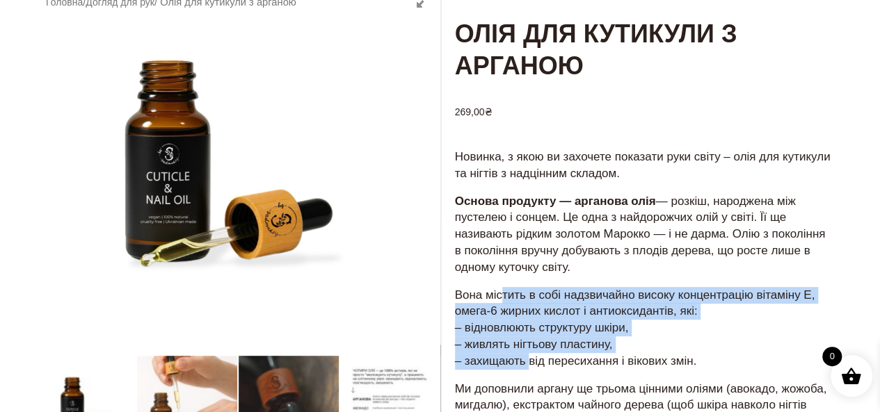
drag, startPoint x: 504, startPoint y: 285, endPoint x: 525, endPoint y: 368, distance: 85.5
click at [525, 368] on div "Новинка, з якою ви захочете показати руки світу – олія для кутикули та нігтів з…" at bounding box center [643, 380] width 405 height 467
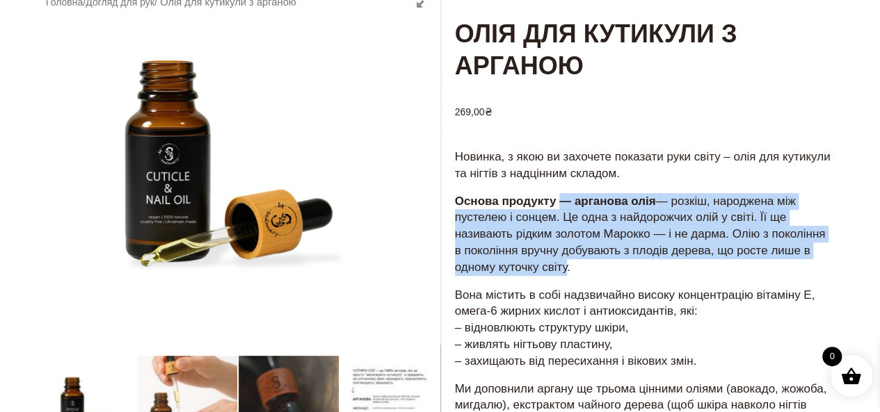
drag, startPoint x: 563, startPoint y: 198, endPoint x: 563, endPoint y: 273, distance: 75.1
click at [563, 273] on p "Основа продукту — арганова олія — розкіш, народжена між пустелею і сонцем. Це о…" at bounding box center [643, 234] width 377 height 83
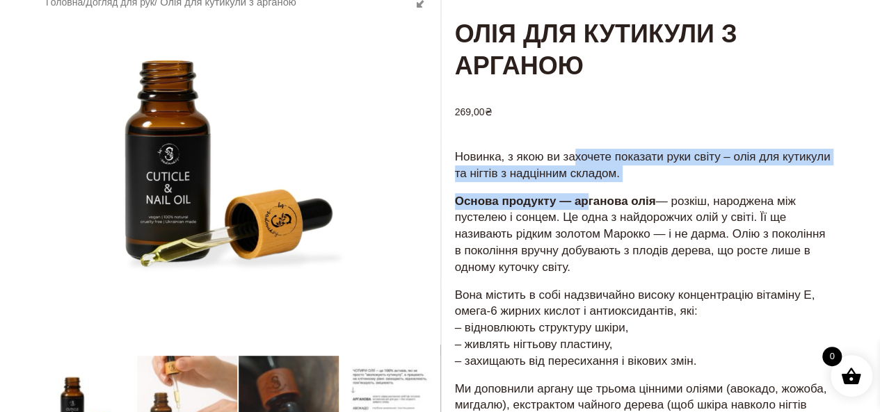
drag, startPoint x: 575, startPoint y: 149, endPoint x: 600, endPoint y: 222, distance: 77.2
click at [590, 207] on div "Новинка, з якою ви захочете показати руки світу – олія для кутикули та нігтів з…" at bounding box center [643, 380] width 405 height 467
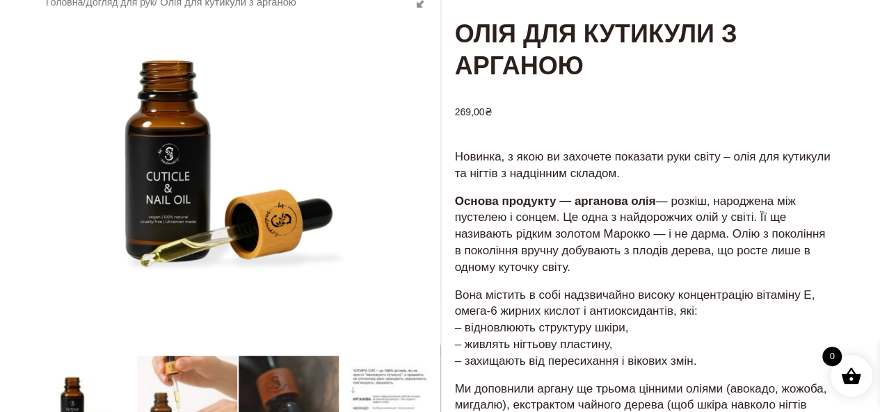
click at [611, 255] on p "Основа продукту — арганова олія — розкіш, народжена між пустелею і сонцем. Це о…" at bounding box center [643, 234] width 377 height 83
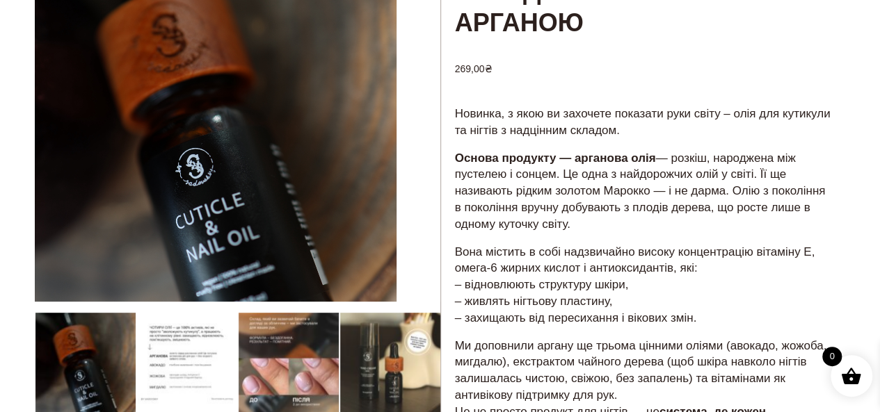
scroll to position [278, 0]
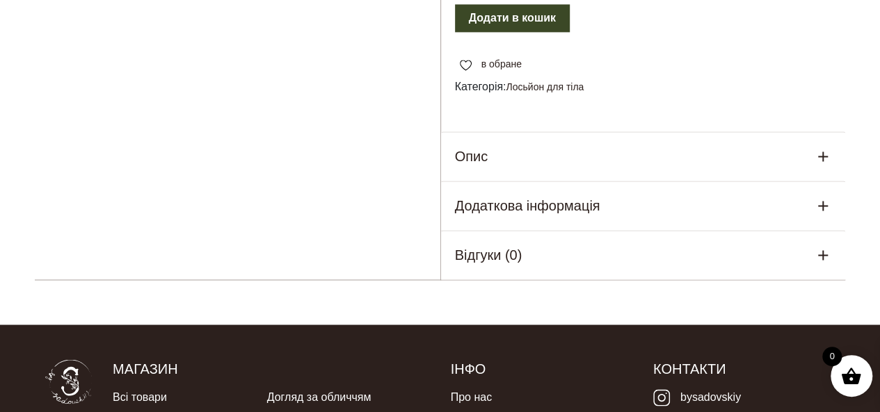
scroll to position [1043, 0]
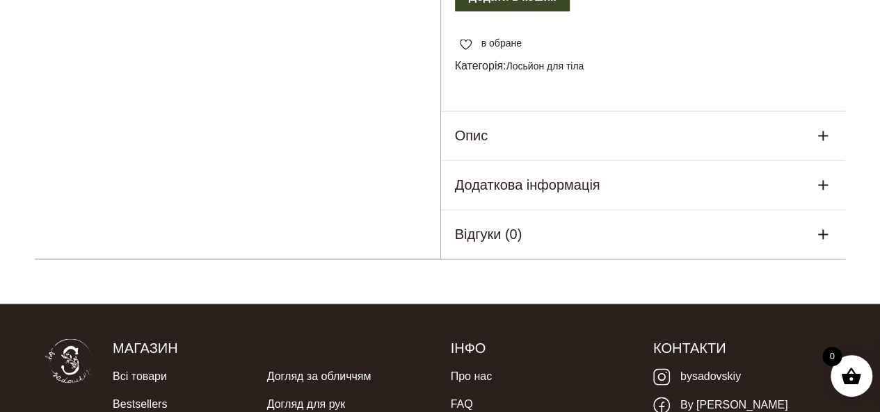
click at [522, 127] on div "Опис" at bounding box center [643, 135] width 405 height 49
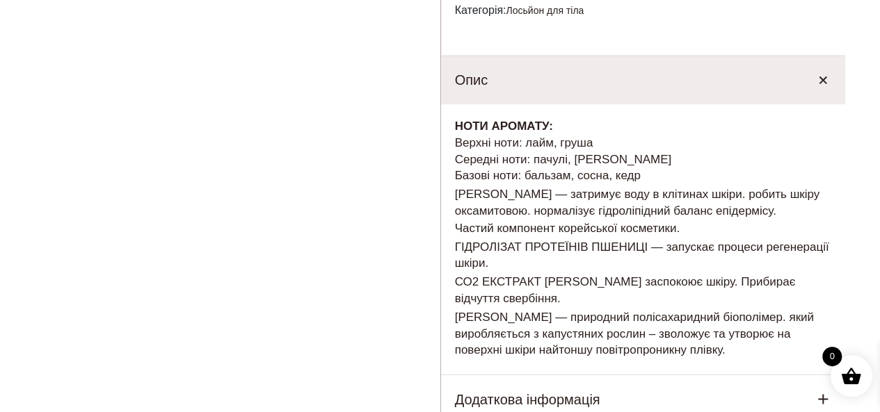
scroll to position [1182, 0]
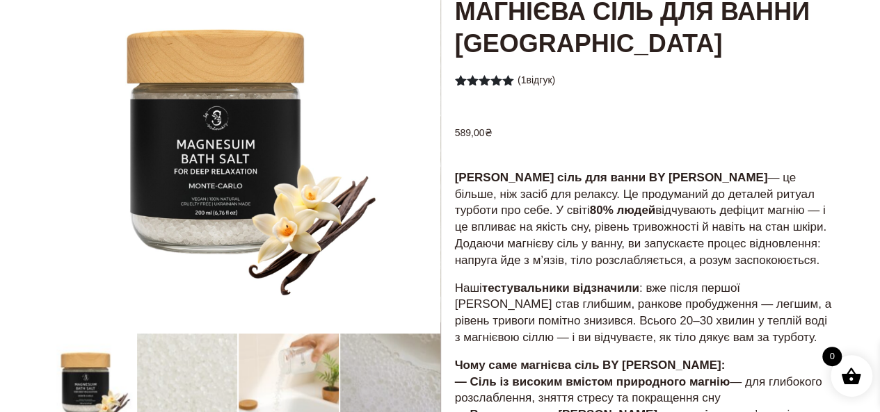
scroll to position [278, 0]
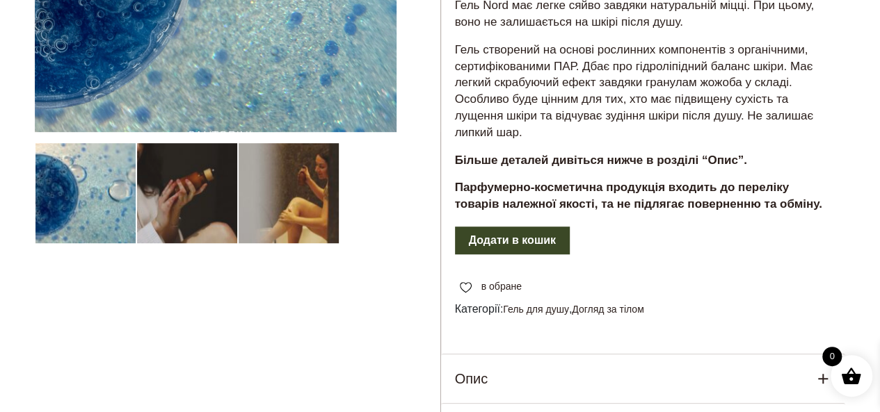
scroll to position [487, 0]
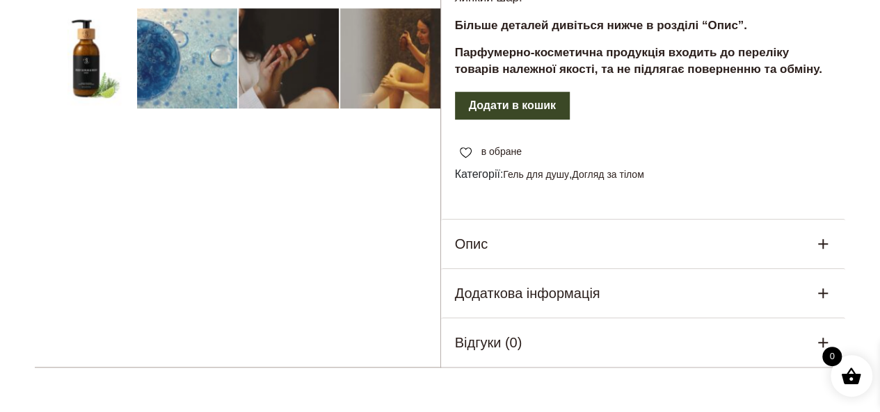
click at [615, 250] on div "Опис" at bounding box center [643, 244] width 405 height 49
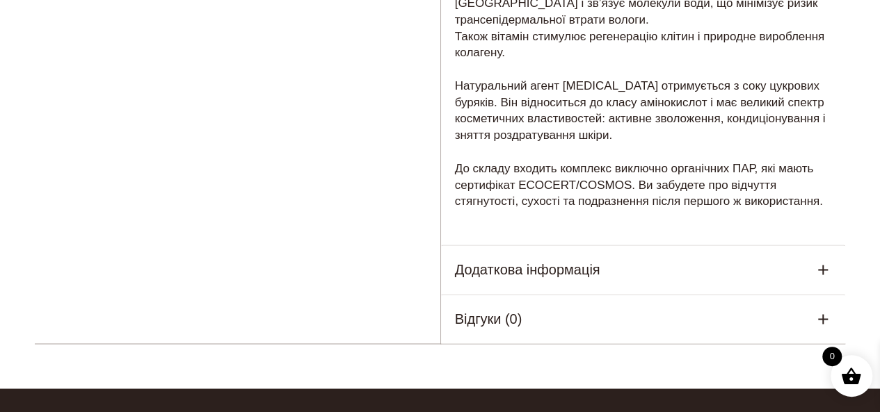
scroll to position [974, 0]
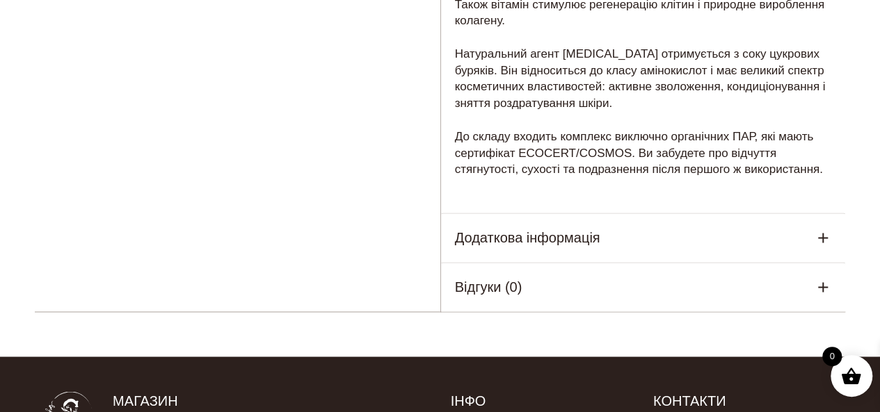
click at [572, 242] on h5 "Додаткова інформація" at bounding box center [527, 237] width 145 height 21
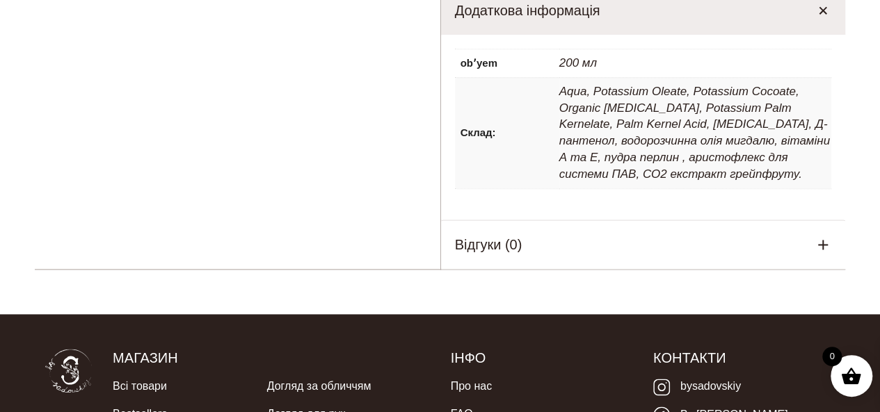
scroll to position [765, 0]
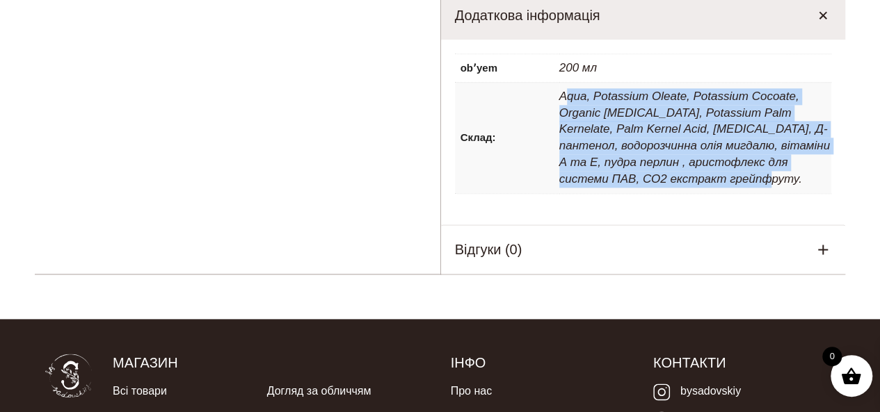
drag, startPoint x: 563, startPoint y: 97, endPoint x: 707, endPoint y: 179, distance: 165.5
click at [707, 179] on p "Aqua, Potassium Oleate, Potassium Cocoate, Organic [MEDICAL_DATA], Potassium Pa…" at bounding box center [695, 138] width 273 height 111
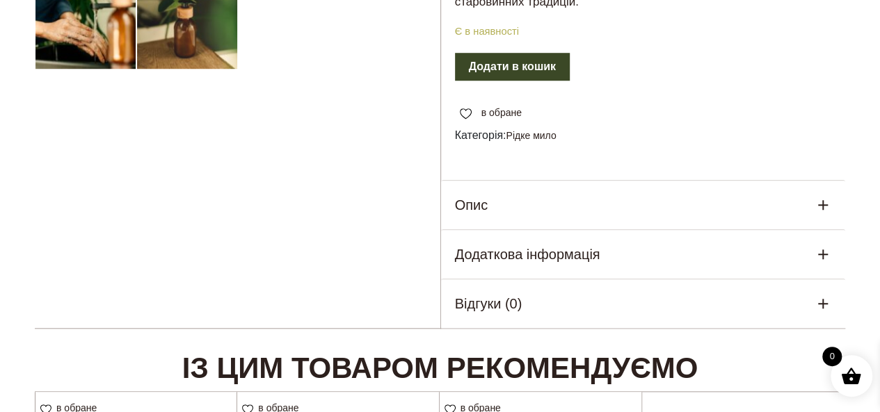
scroll to position [626, 0]
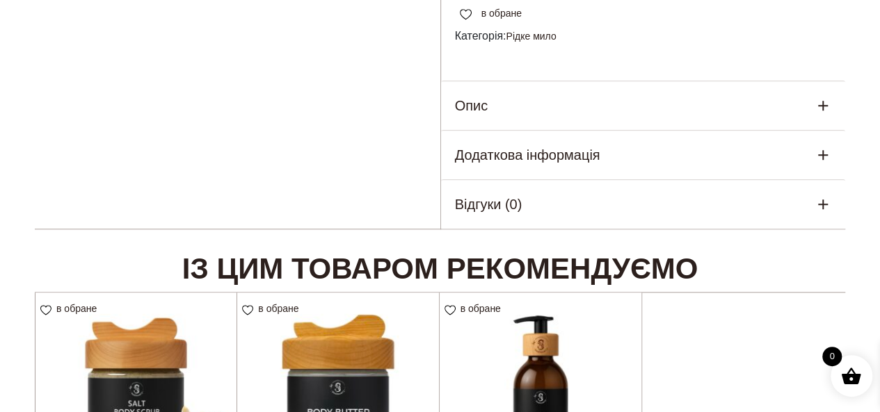
click at [559, 130] on div "Опис" at bounding box center [643, 105] width 405 height 49
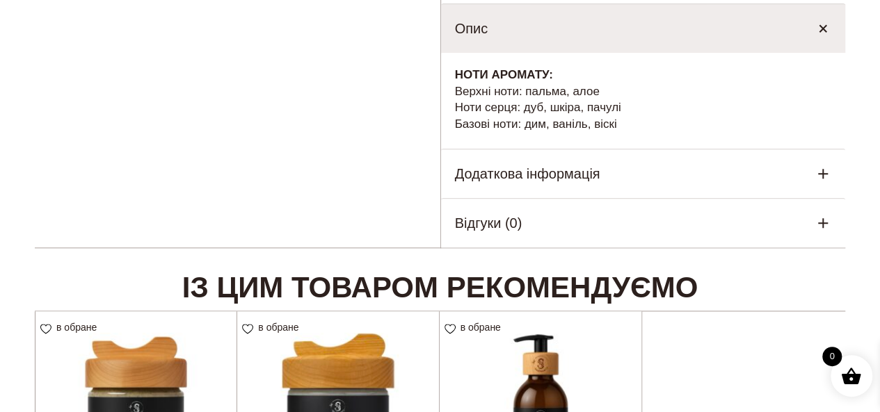
scroll to position [765, 0]
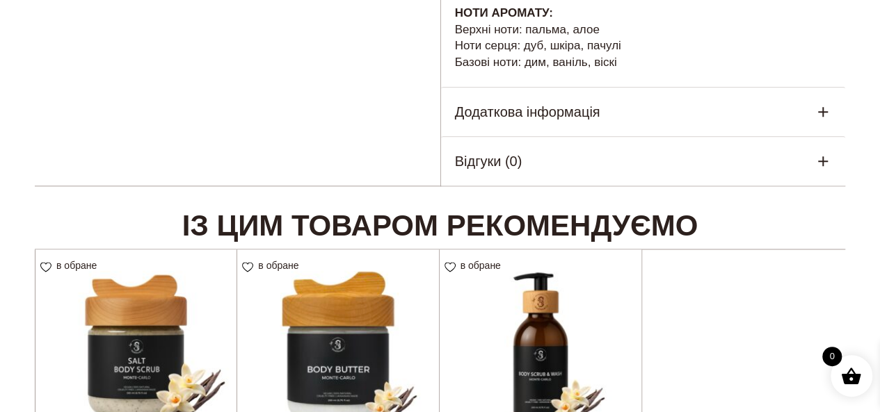
click at [565, 122] on h5 "Додаткова інформація" at bounding box center [527, 112] width 145 height 21
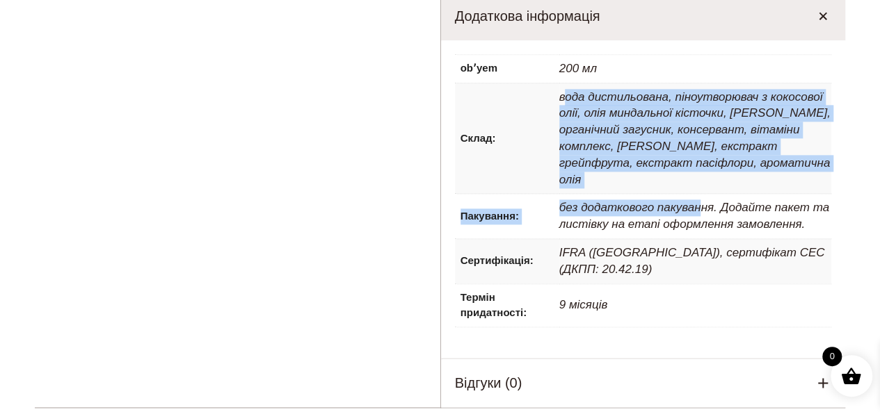
drag, startPoint x: 562, startPoint y: 128, endPoint x: 702, endPoint y: 211, distance: 162.8
click at [702, 211] on tbody "obʼyem 200 мл Склад: вода дистильована, піноутворювач з кокосової олії, олія ми…" at bounding box center [643, 190] width 377 height 273
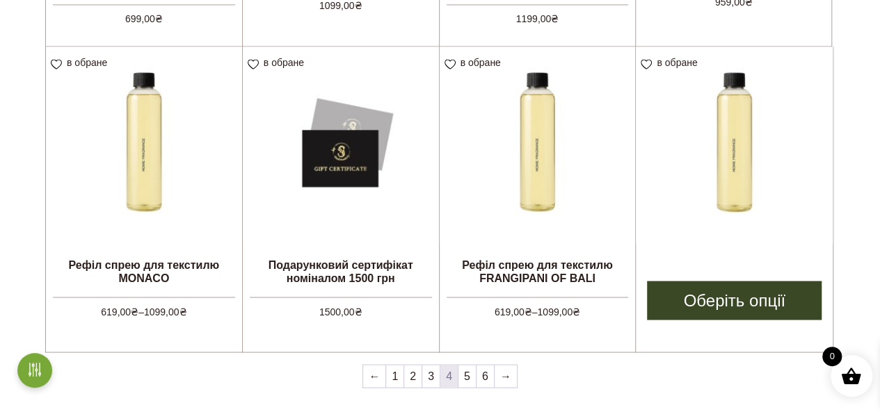
scroll to position [1182, 0]
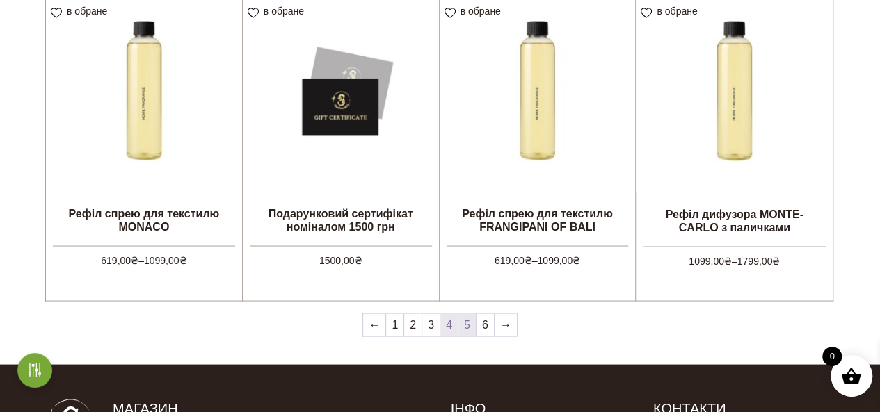
click at [467, 327] on link "5" at bounding box center [466, 325] width 17 height 22
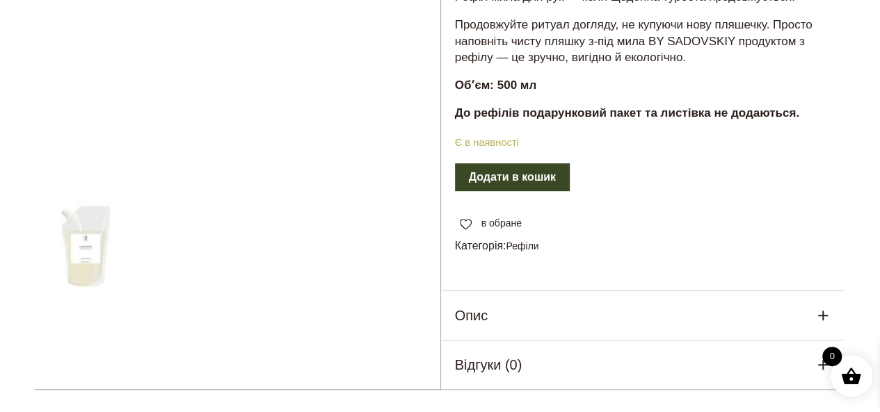
scroll to position [348, 0]
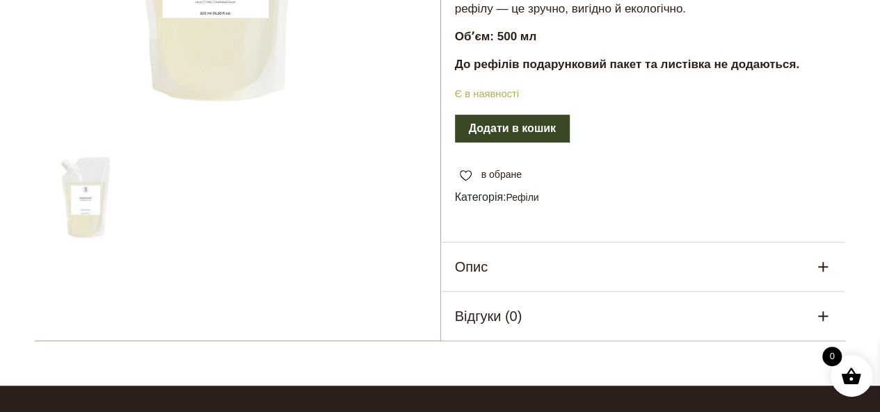
click at [547, 271] on div "Опис" at bounding box center [643, 267] width 405 height 49
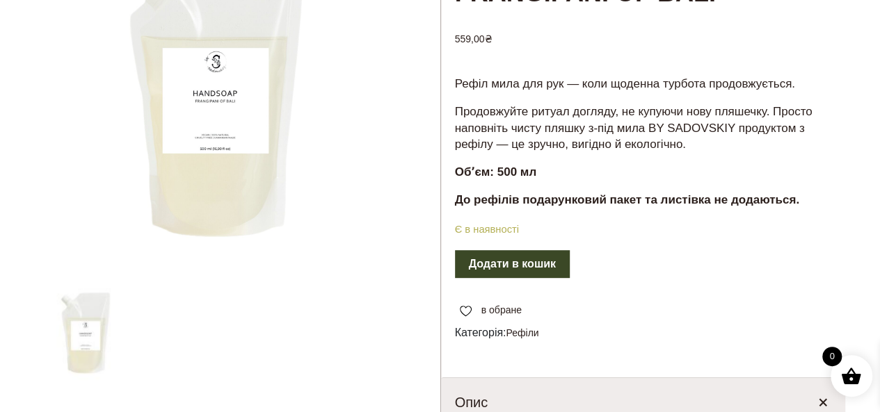
scroll to position [209, 0]
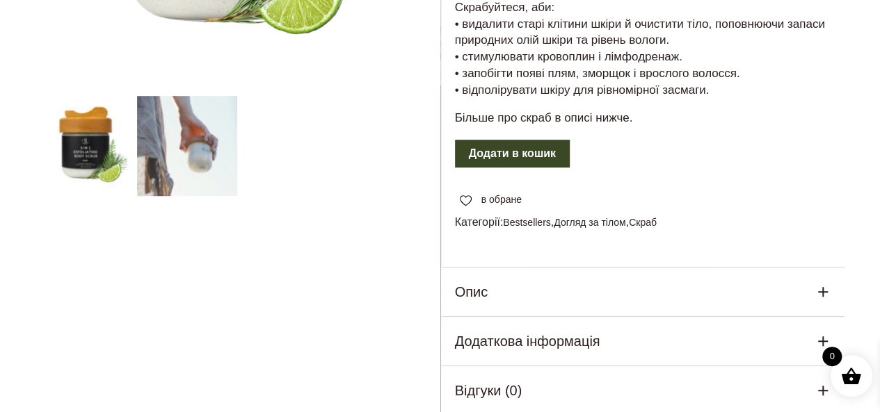
scroll to position [487, 0]
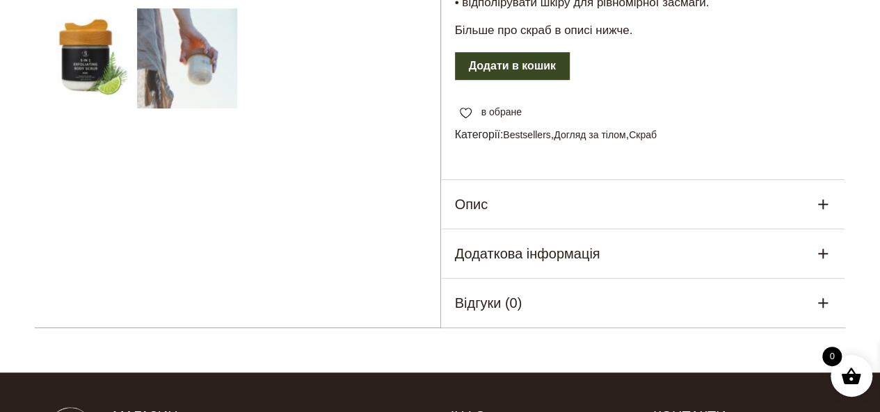
click at [561, 200] on div "Опис" at bounding box center [643, 204] width 405 height 49
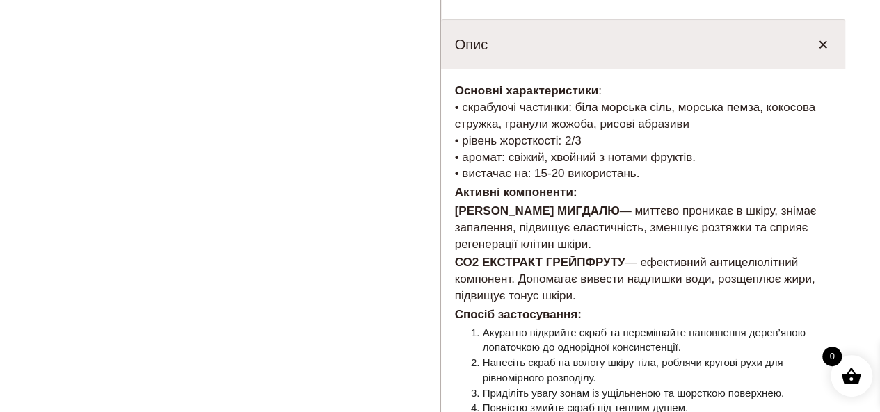
scroll to position [696, 0]
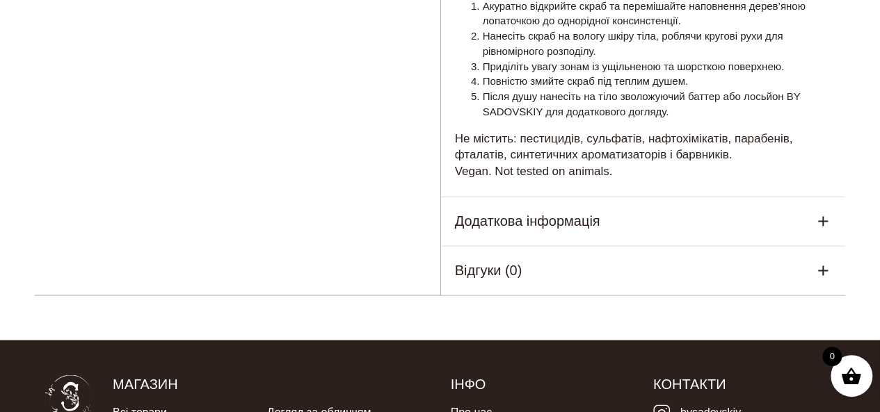
click at [575, 227] on h5 "Додаткова інформація" at bounding box center [527, 221] width 145 height 21
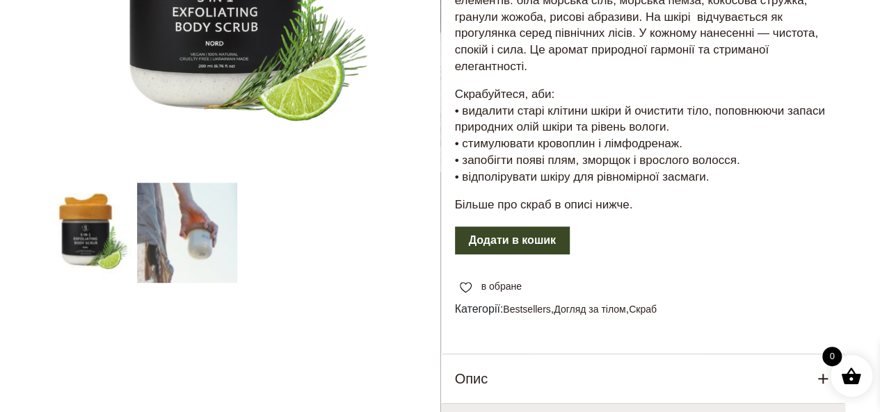
scroll to position [0, 0]
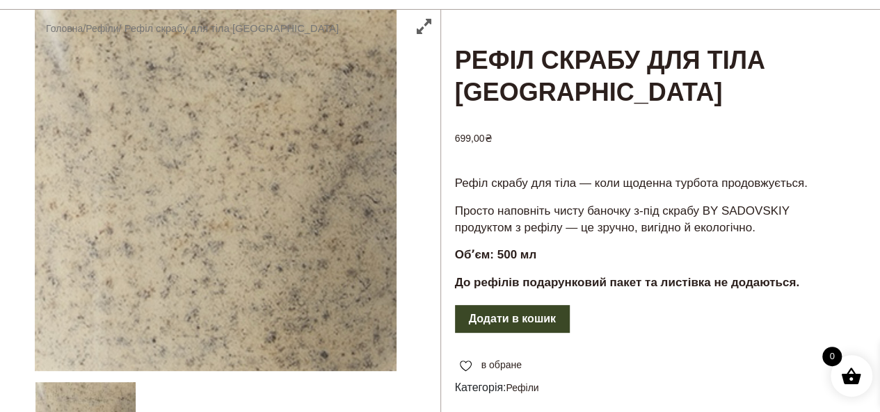
scroll to position [348, 0]
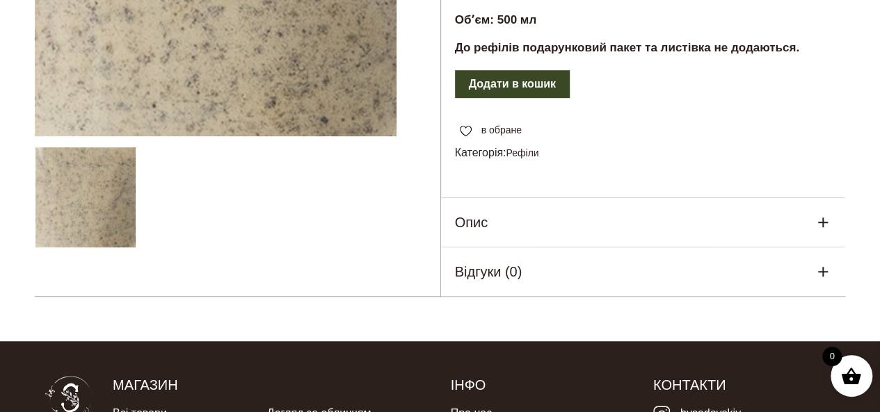
click at [584, 231] on div "Опис" at bounding box center [643, 222] width 405 height 49
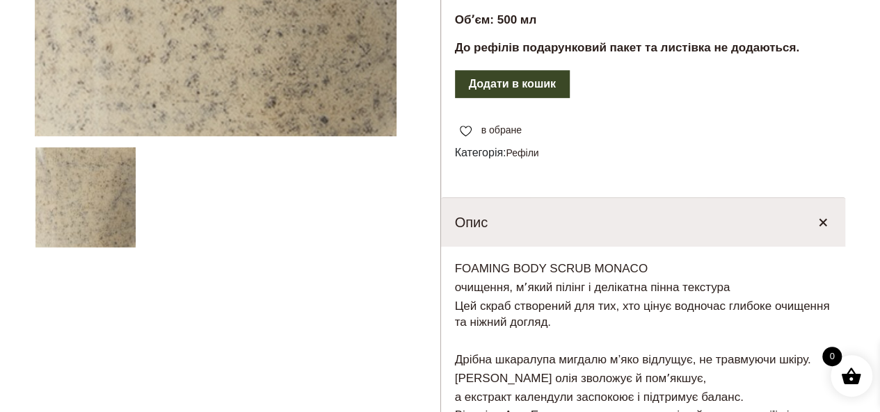
scroll to position [626, 0]
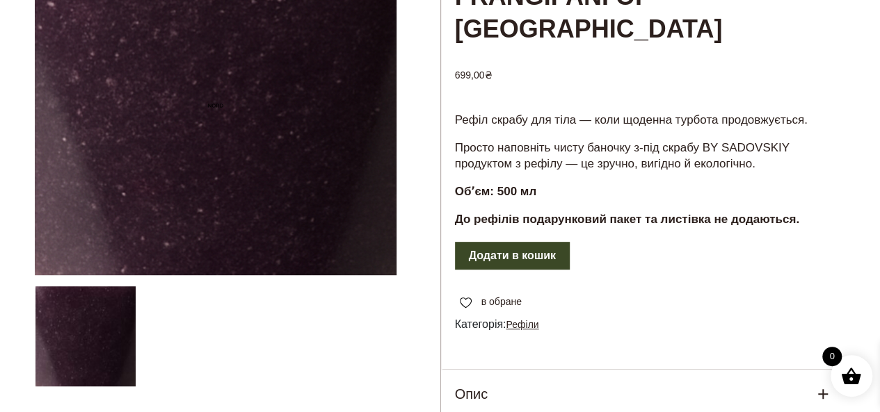
scroll to position [278, 0]
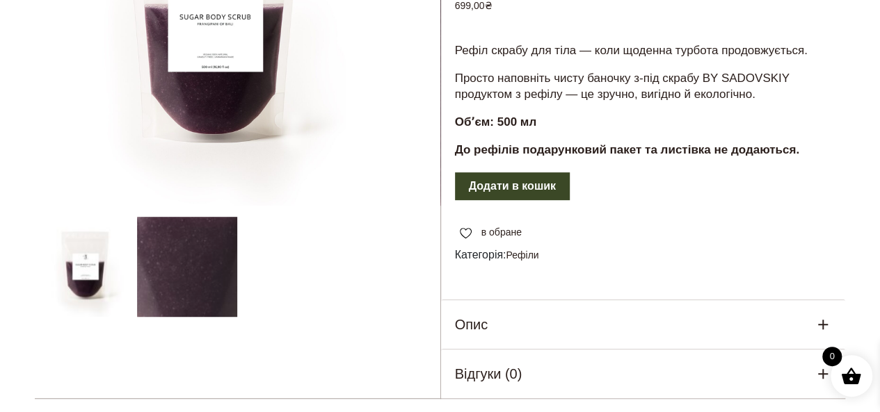
click at [516, 300] on div "Опис" at bounding box center [643, 324] width 405 height 49
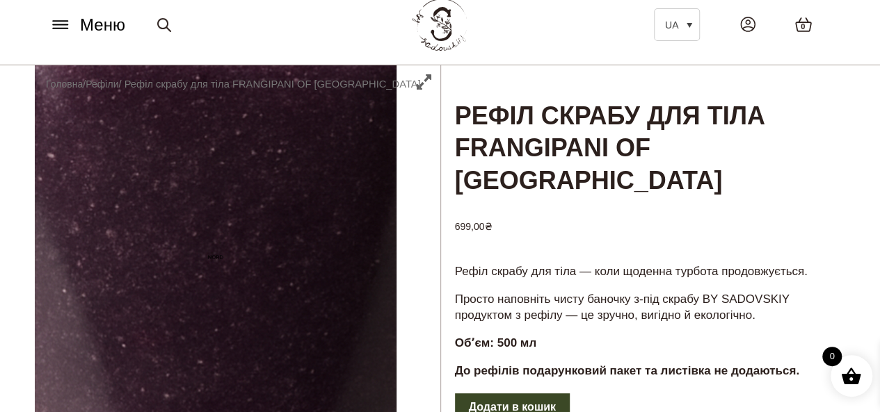
scroll to position [0, 0]
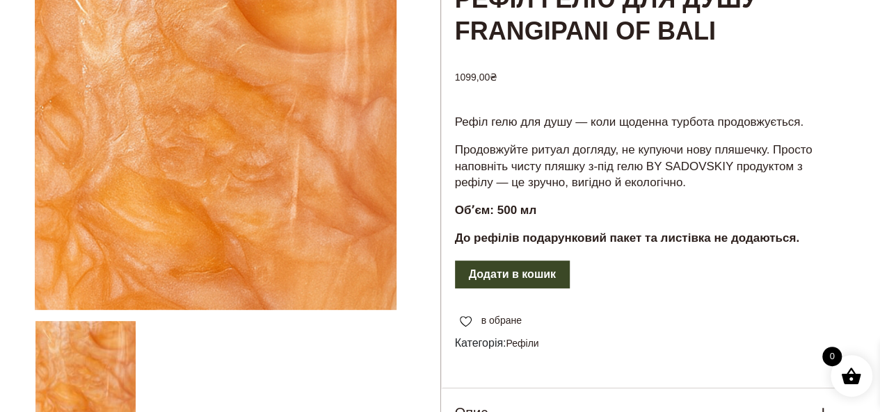
scroll to position [348, 0]
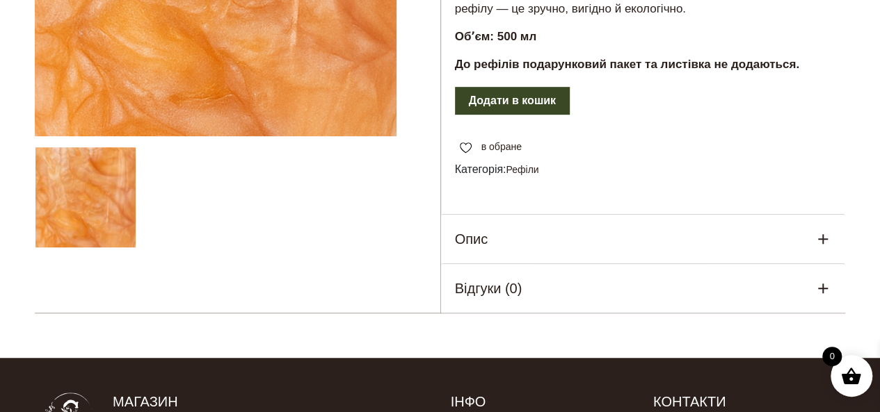
click at [662, 240] on div "Опис" at bounding box center [643, 239] width 405 height 49
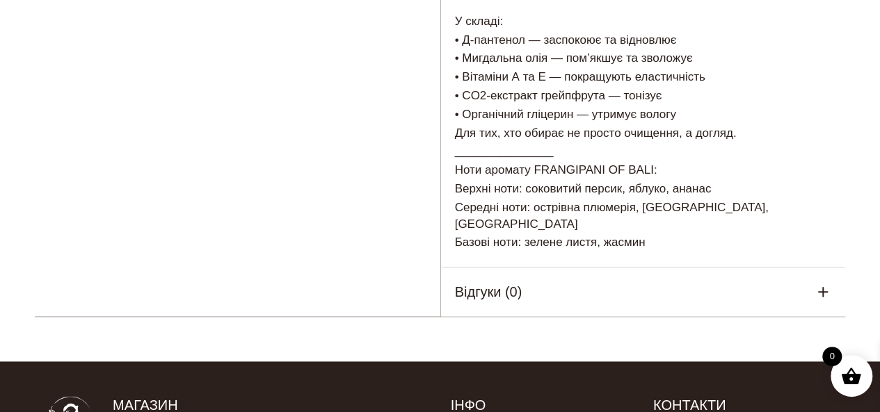
scroll to position [765, 0]
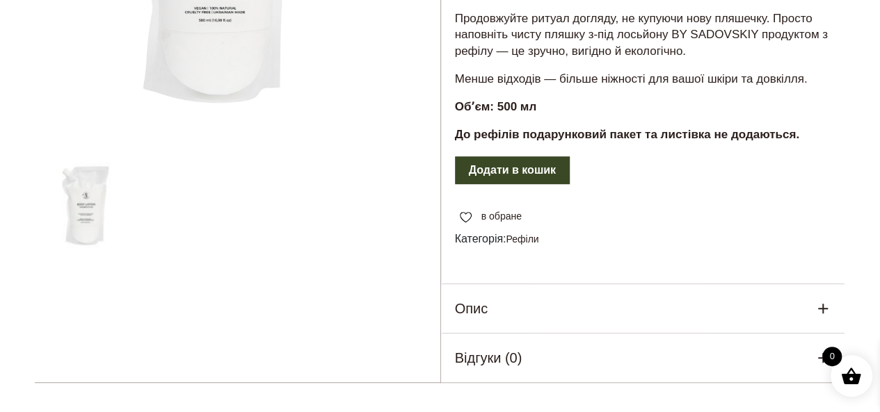
scroll to position [348, 0]
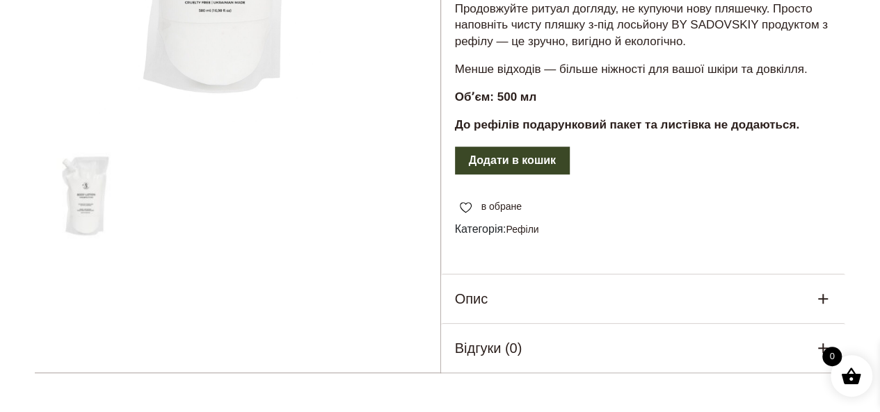
click at [607, 275] on div "Опис" at bounding box center [643, 299] width 405 height 49
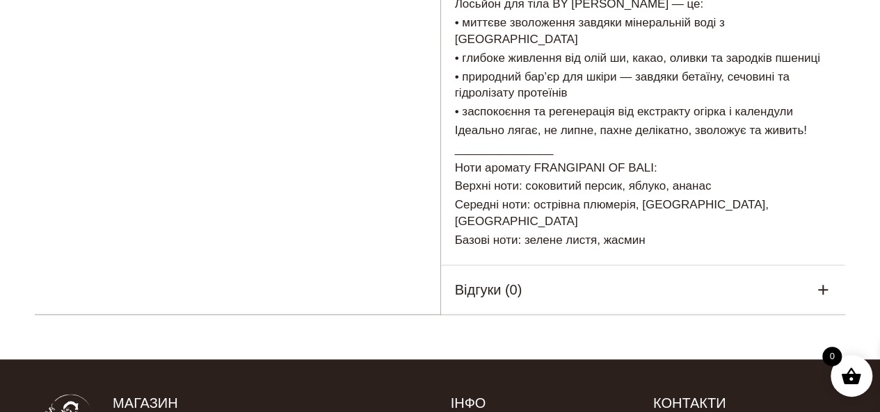
scroll to position [696, 0]
